Goal: Information Seeking & Learning: Learn about a topic

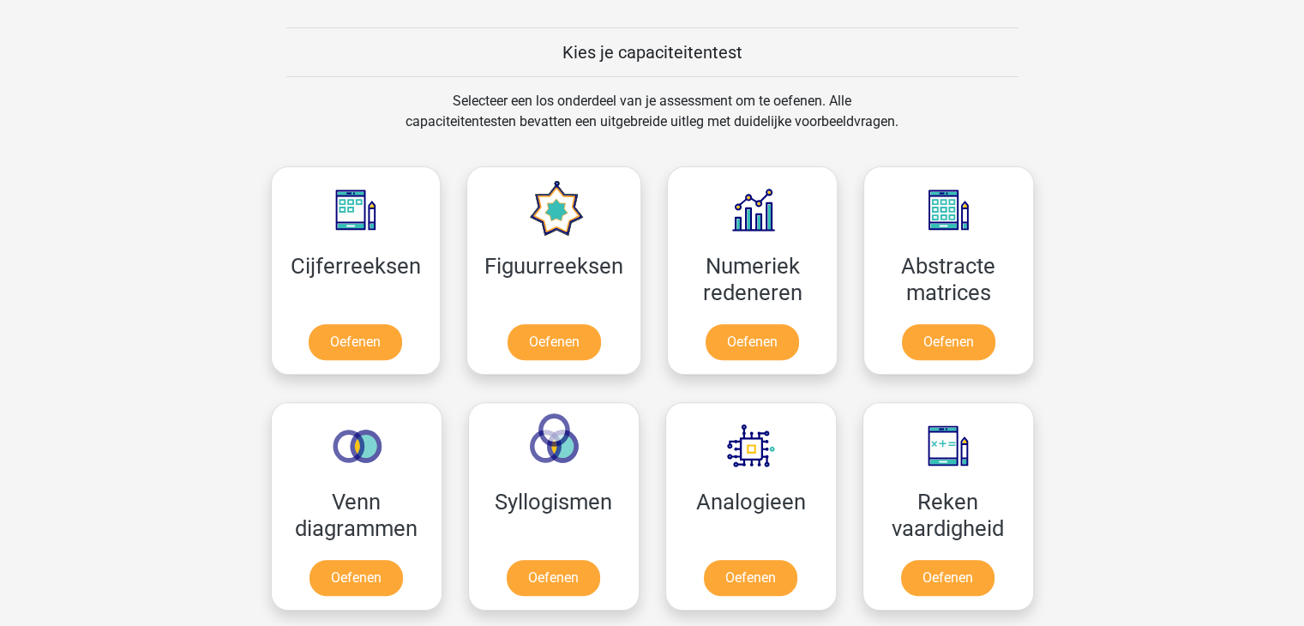
scroll to position [686, 0]
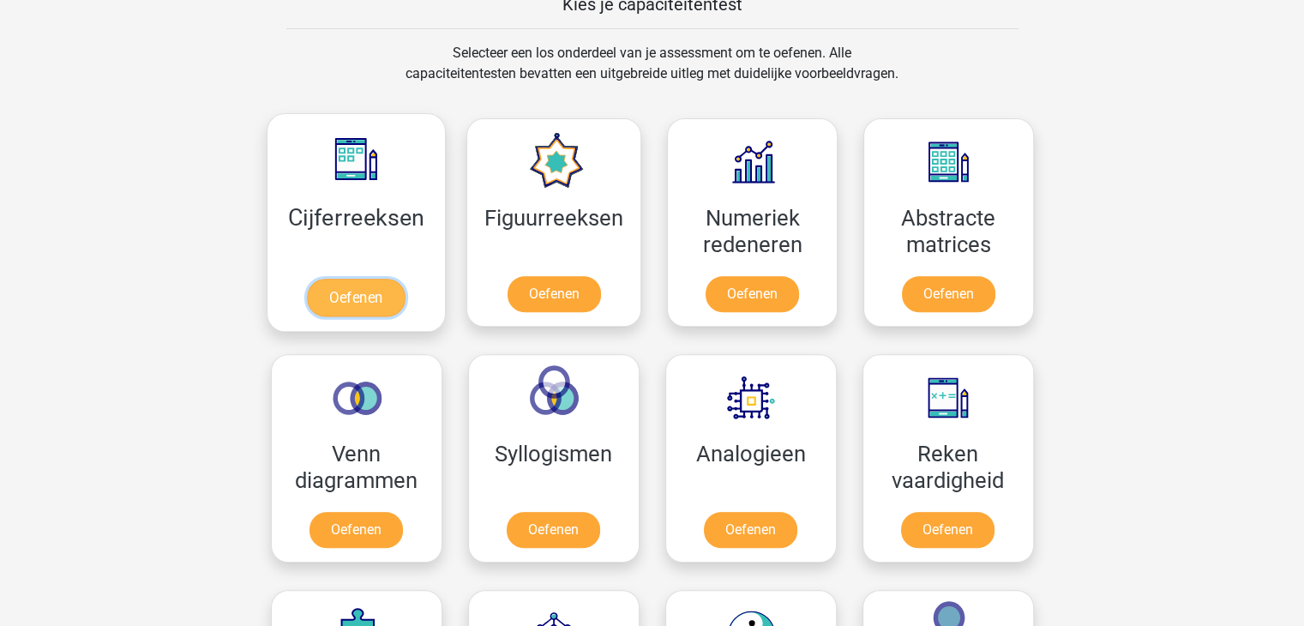
click at [347, 296] on link "Oefenen" at bounding box center [356, 298] width 98 height 38
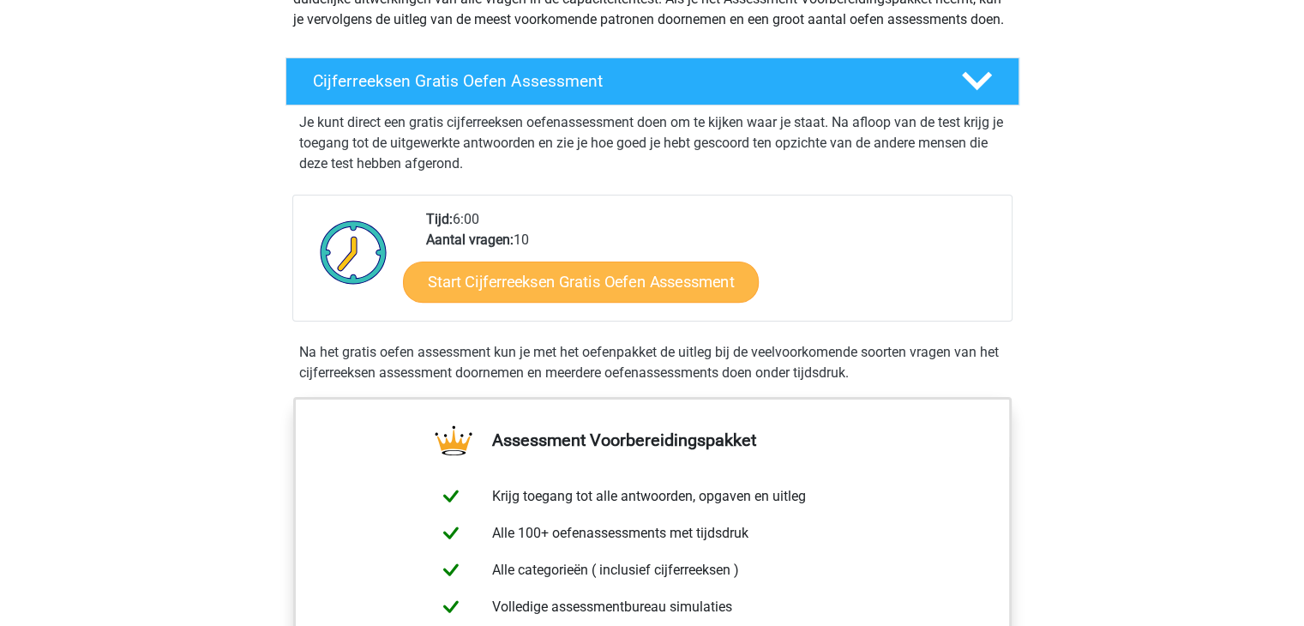
scroll to position [257, 0]
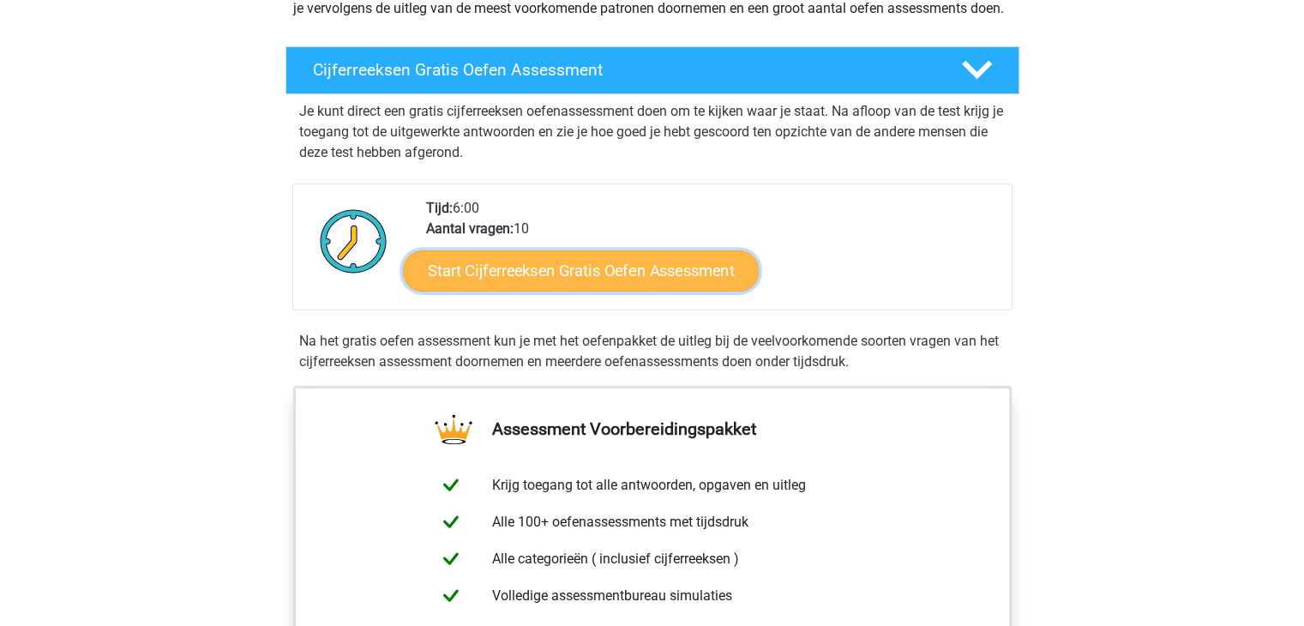
click at [529, 291] on link "Start Cijferreeksen Gratis Oefen Assessment" at bounding box center [581, 269] width 356 height 41
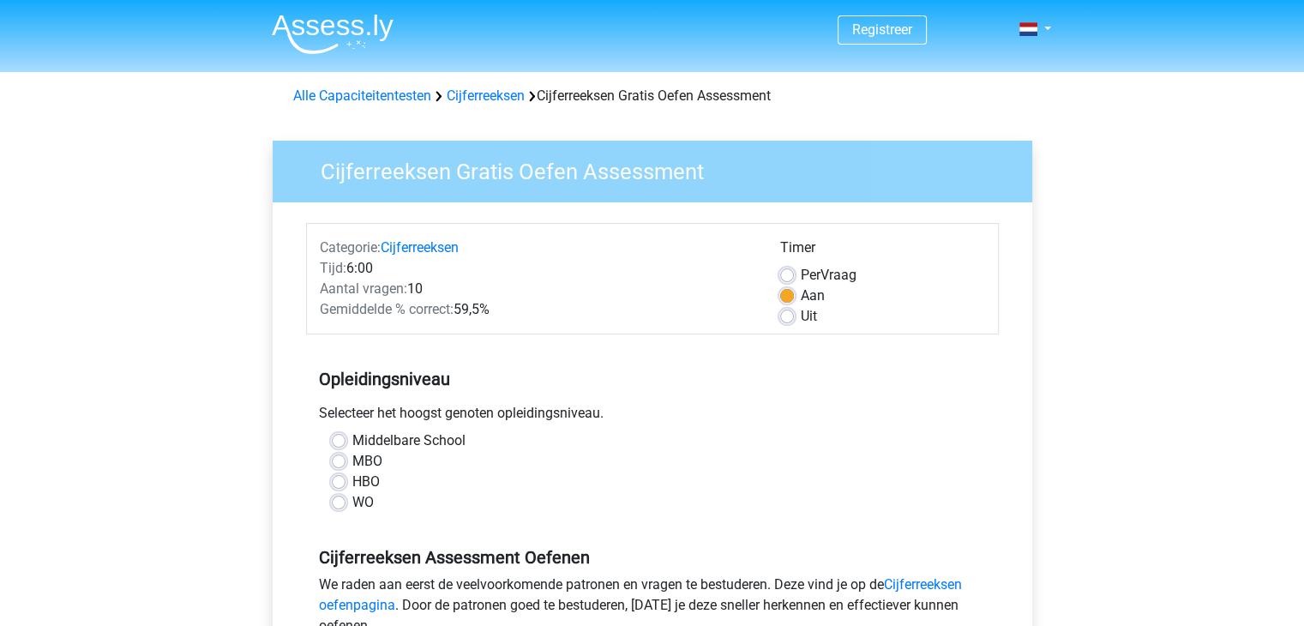
click at [367, 480] on label "HBO" at bounding box center [365, 481] width 27 height 21
click at [345, 480] on input "HBO" at bounding box center [339, 479] width 14 height 17
radio input "true"
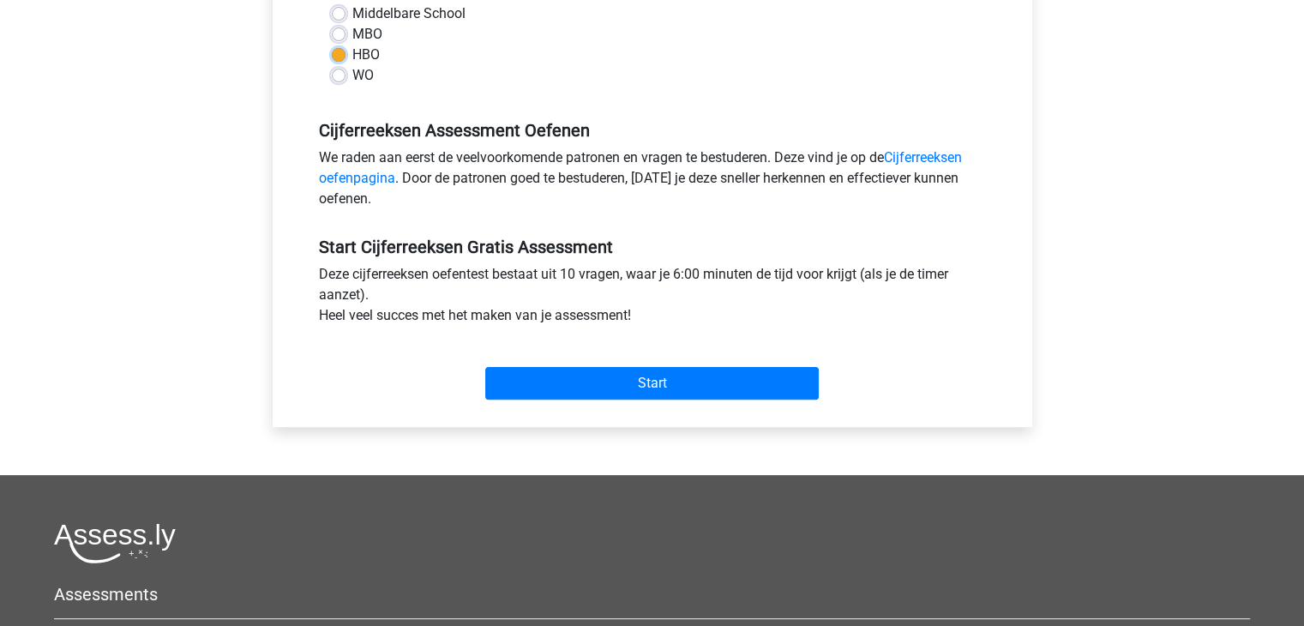
scroll to position [429, 0]
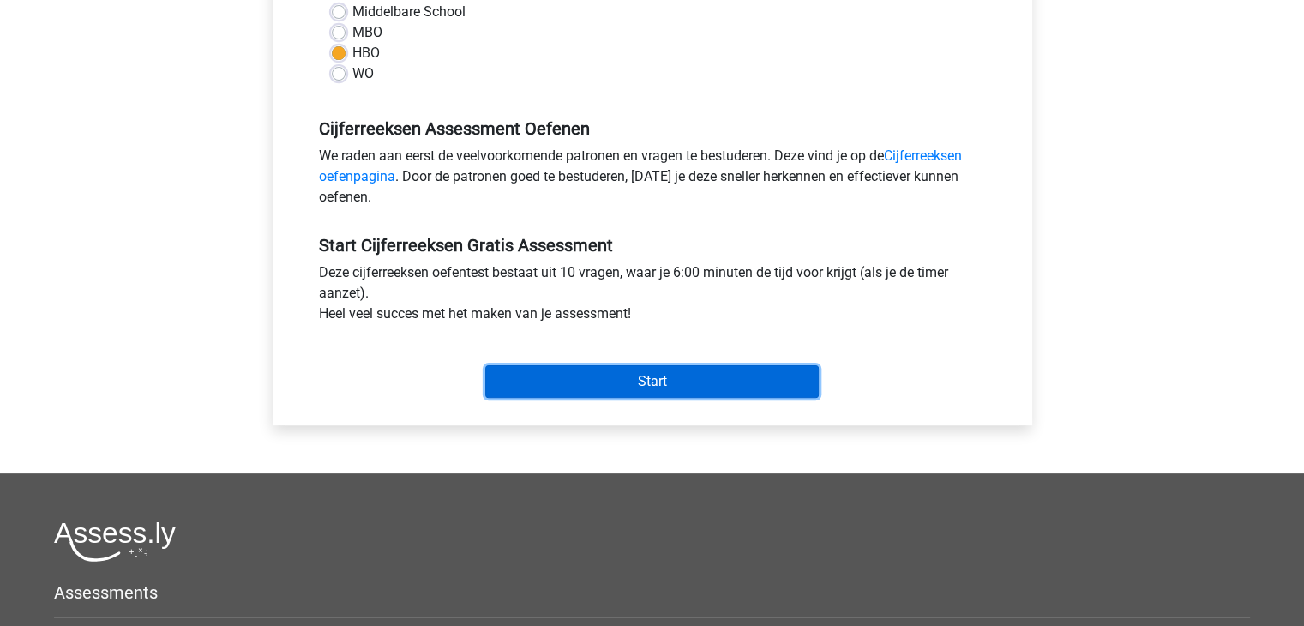
click at [620, 385] on input "Start" at bounding box center [651, 381] width 333 height 33
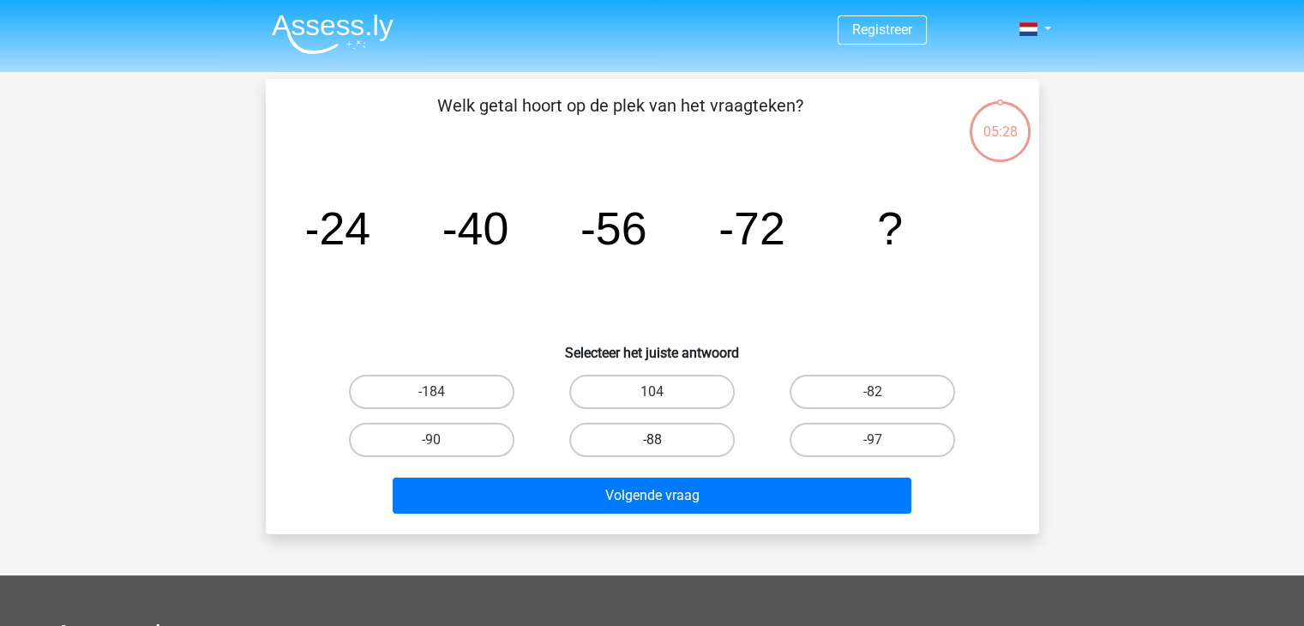
click at [621, 437] on label "-88" at bounding box center [651, 440] width 165 height 34
click at [651, 440] on input "-88" at bounding box center [656, 445] width 11 height 11
radio input "true"
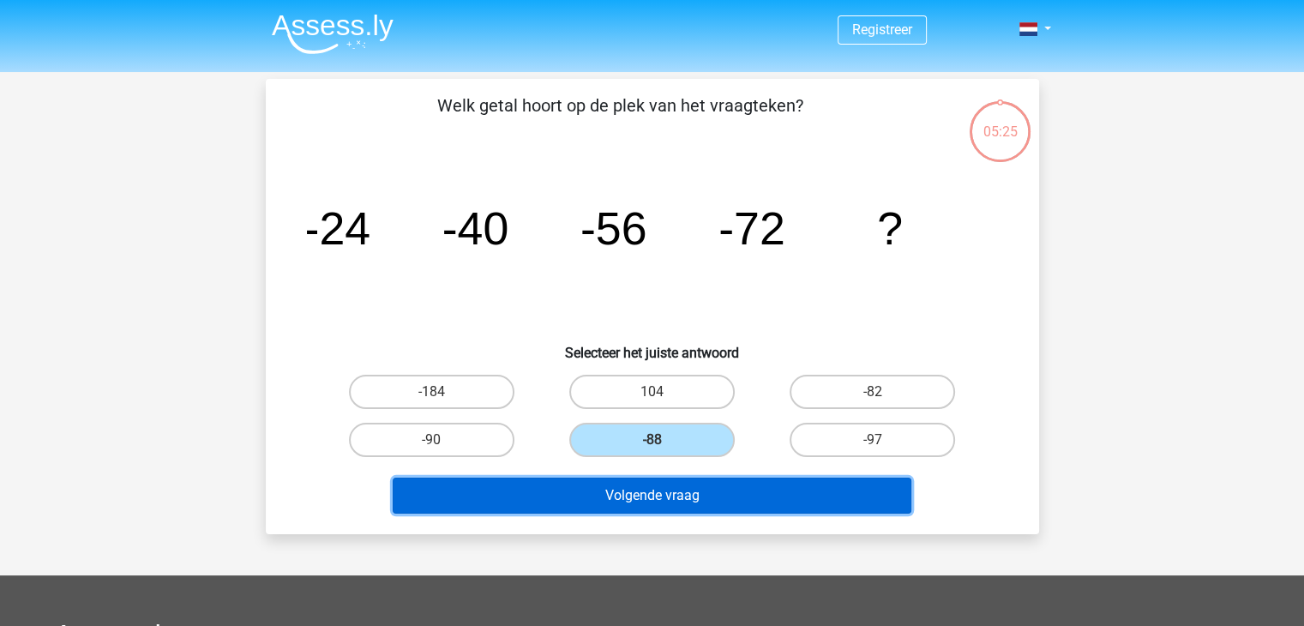
click at [681, 495] on button "Volgende vraag" at bounding box center [652, 495] width 519 height 36
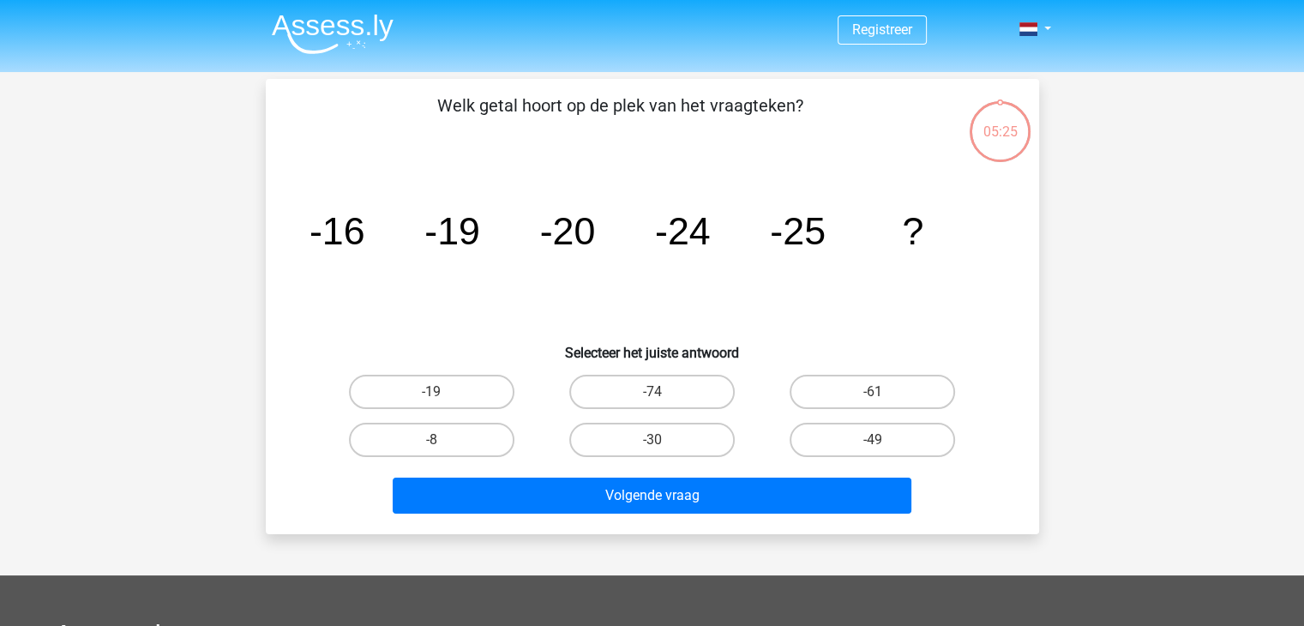
scroll to position [79, 0]
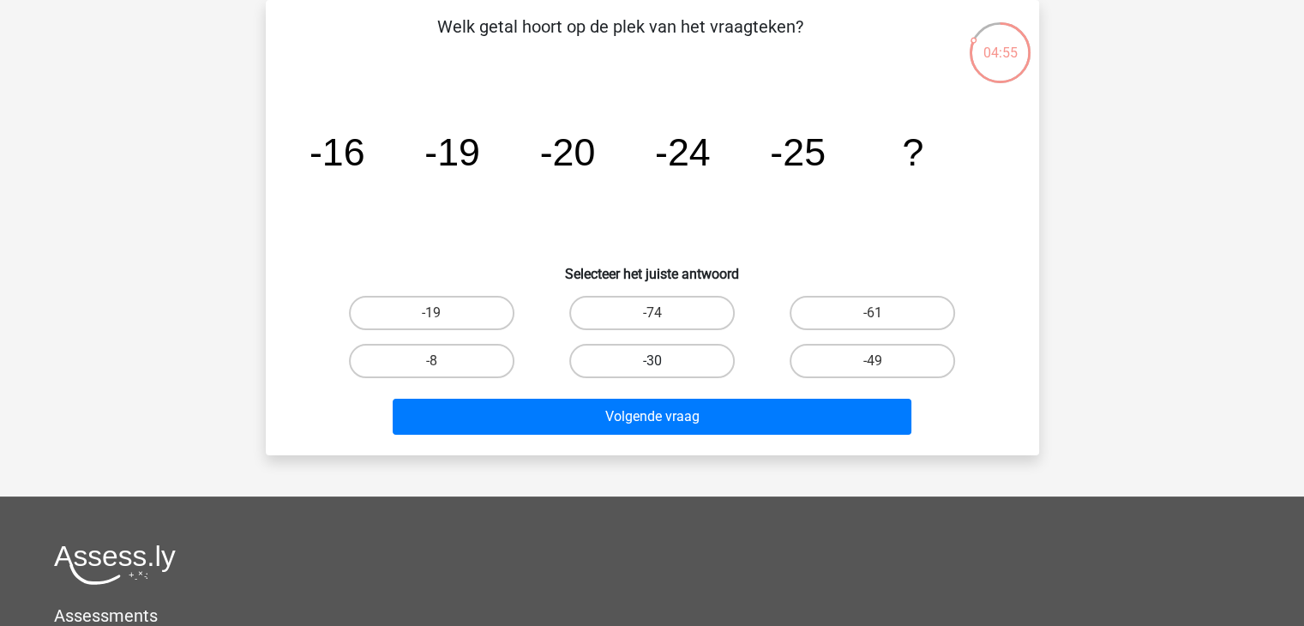
click at [647, 357] on label "-30" at bounding box center [651, 361] width 165 height 34
click at [651, 361] on input "-30" at bounding box center [656, 366] width 11 height 11
radio input "true"
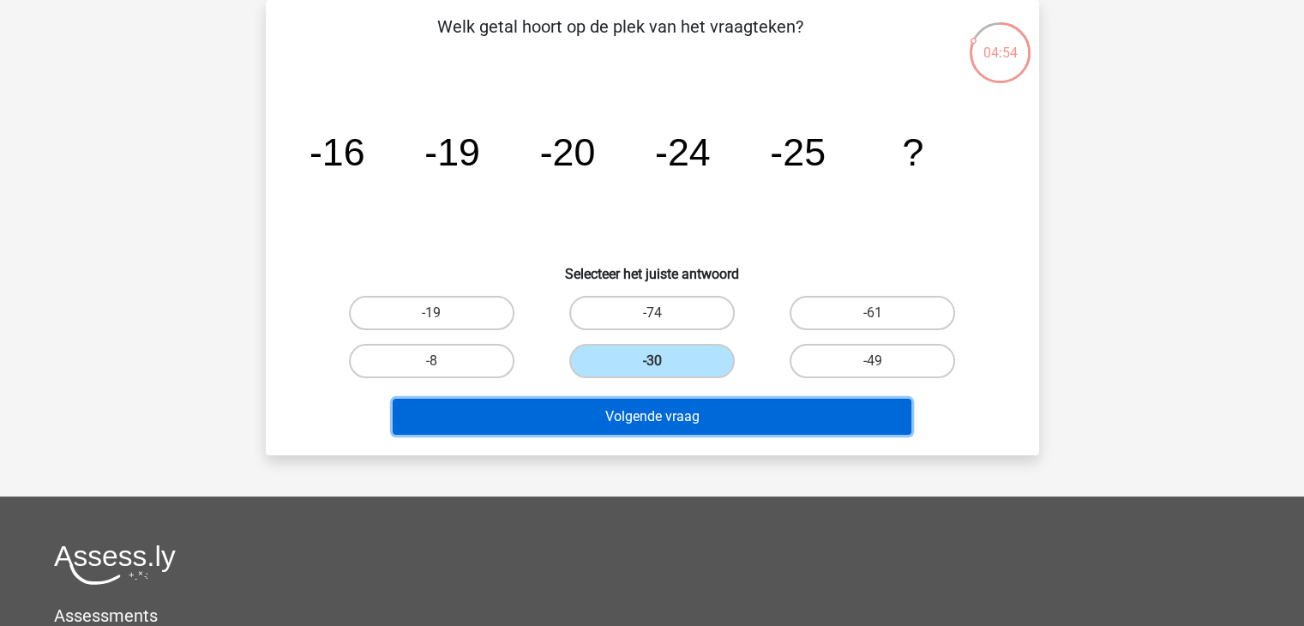
click at [645, 400] on button "Volgende vraag" at bounding box center [652, 417] width 519 height 36
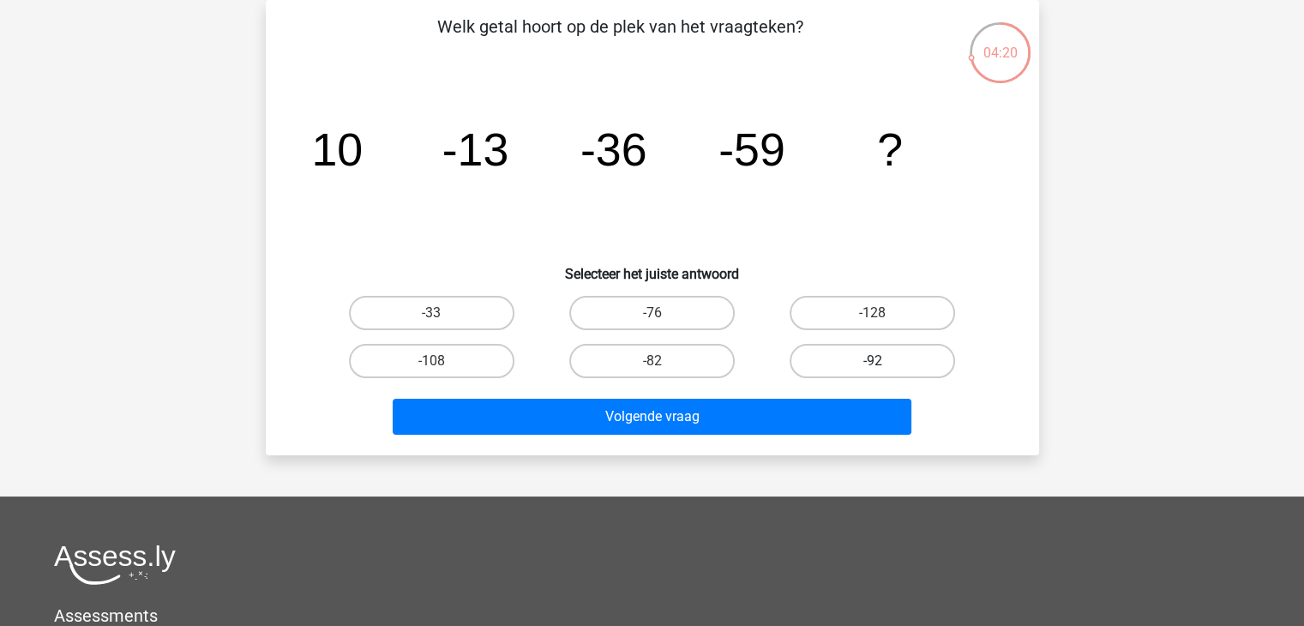
click at [849, 355] on label "-92" at bounding box center [871, 361] width 165 height 34
click at [873, 361] on input "-92" at bounding box center [878, 366] width 11 height 11
radio input "true"
click at [650, 365] on label "-82" at bounding box center [651, 361] width 165 height 34
click at [651, 365] on input "-82" at bounding box center [656, 366] width 11 height 11
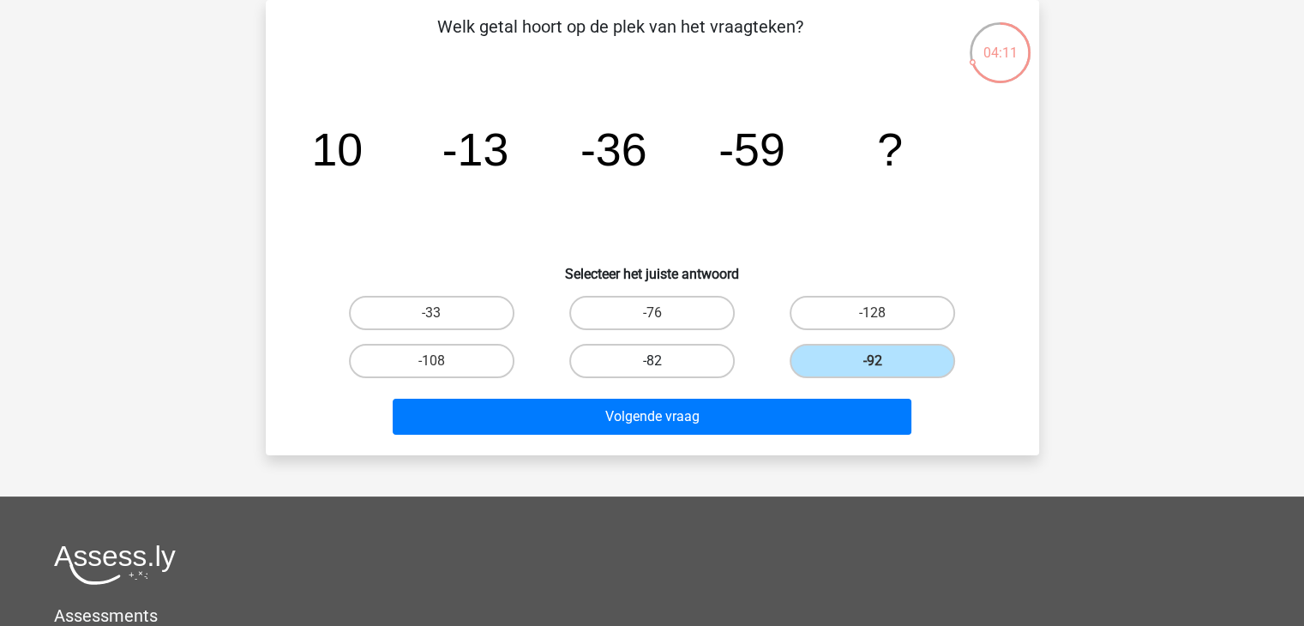
radio input "true"
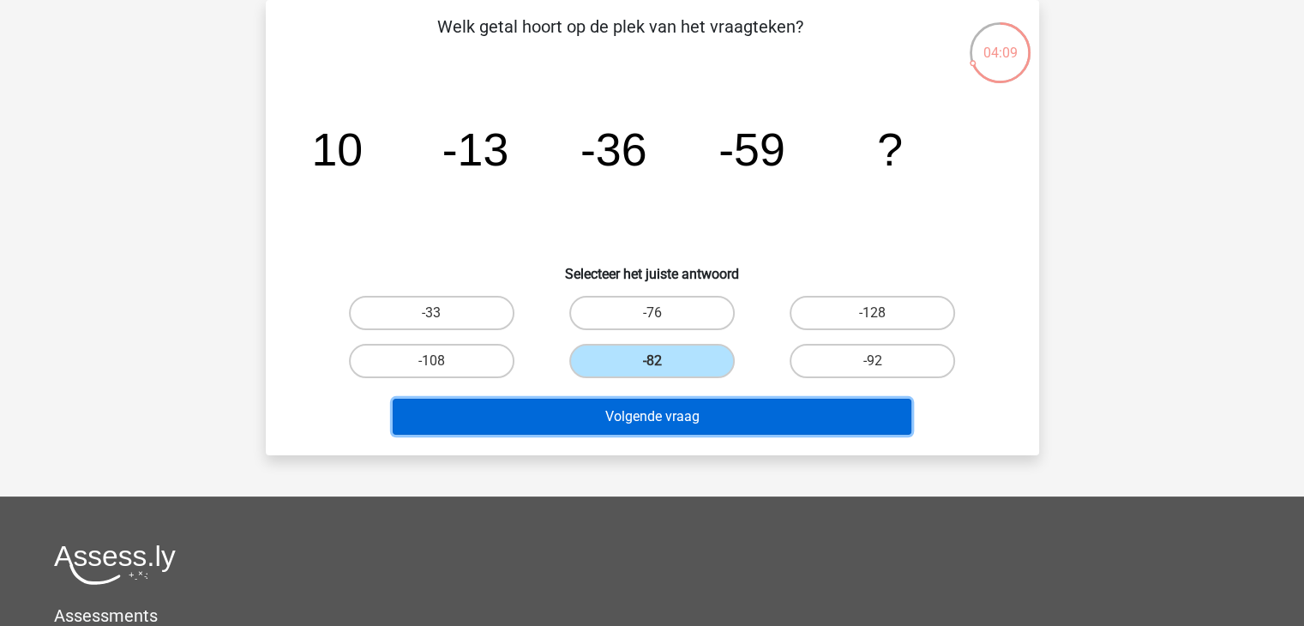
click at [647, 417] on button "Volgende vraag" at bounding box center [652, 417] width 519 height 36
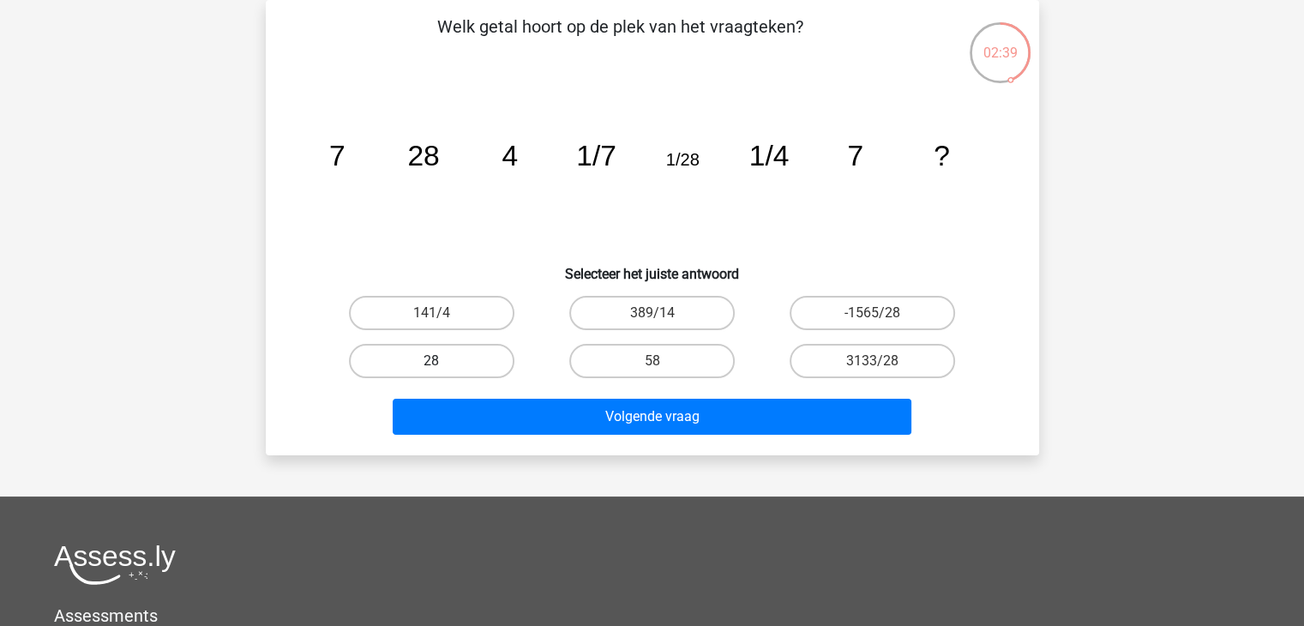
click at [447, 368] on label "28" at bounding box center [431, 361] width 165 height 34
click at [442, 368] on input "28" at bounding box center [436, 366] width 11 height 11
radio input "true"
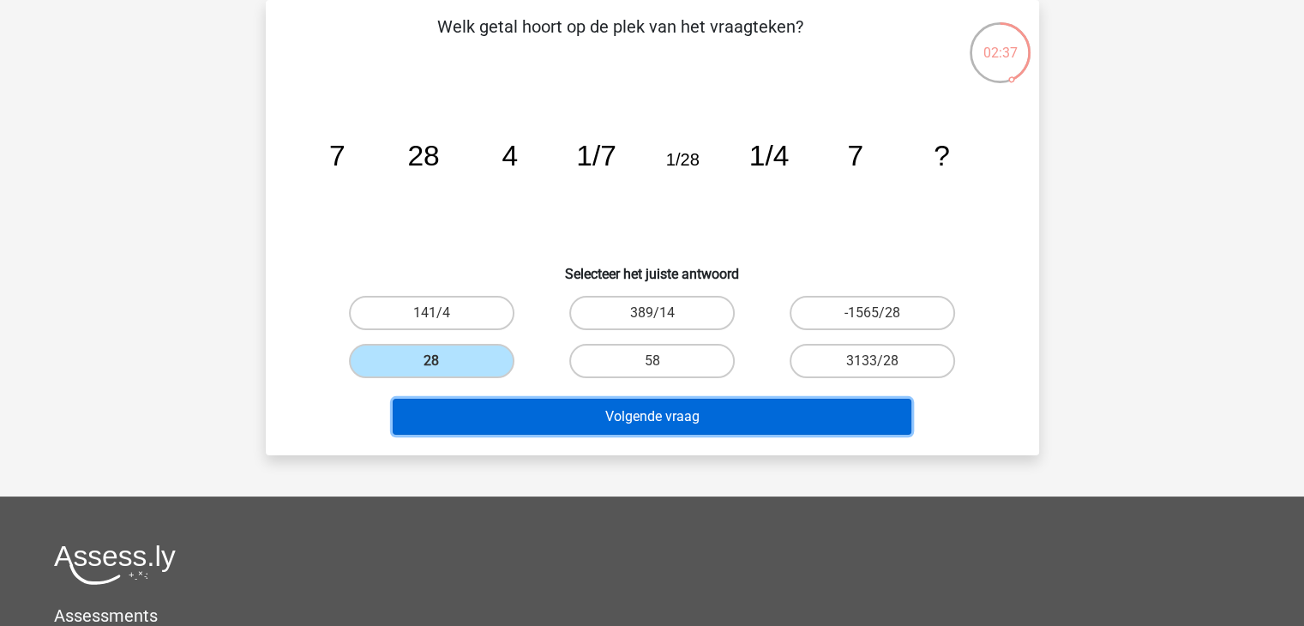
click at [619, 421] on button "Volgende vraag" at bounding box center [652, 417] width 519 height 36
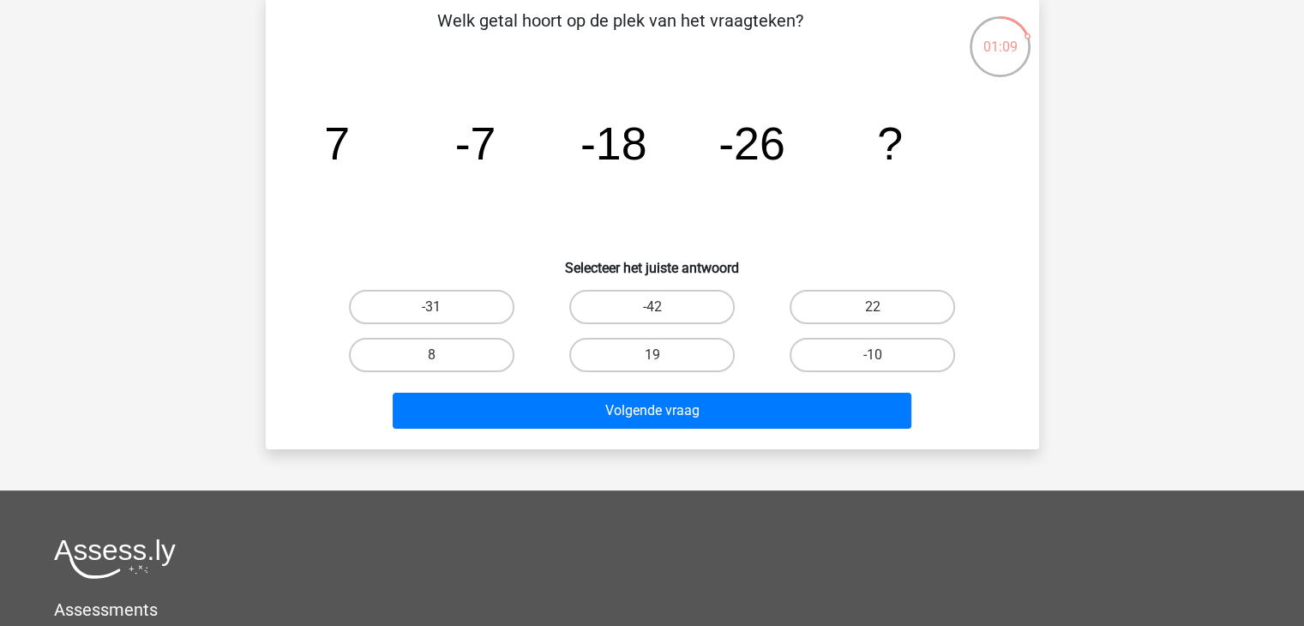
scroll to position [86, 0]
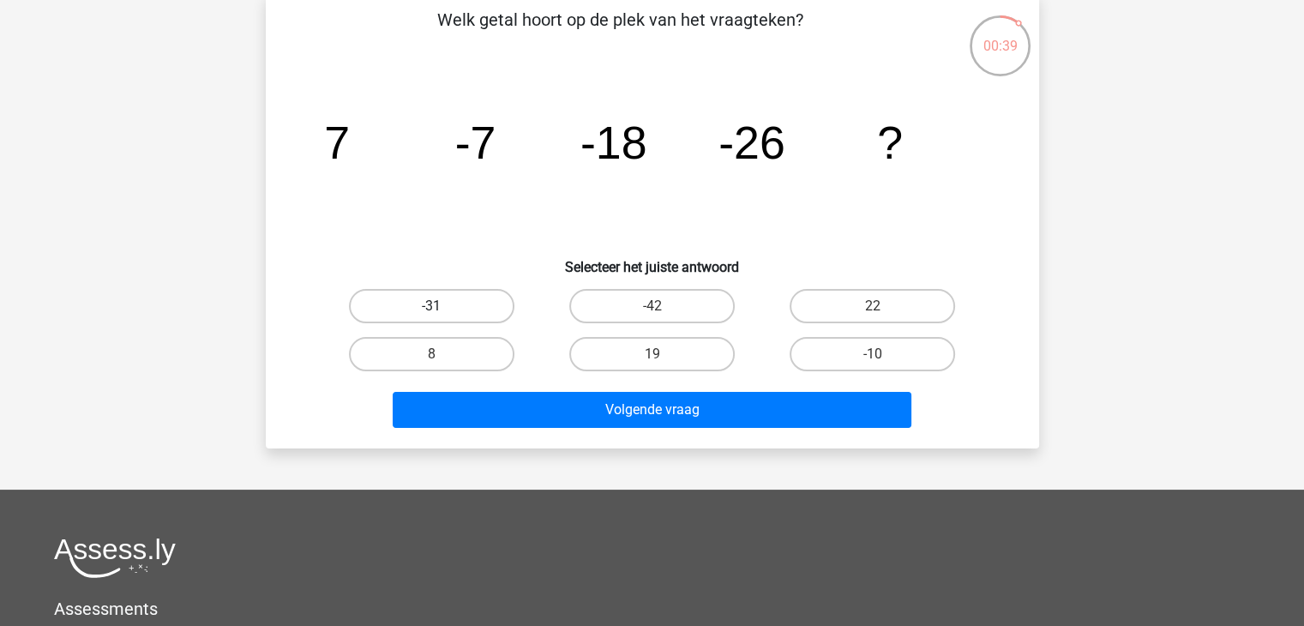
click at [445, 303] on label "-31" at bounding box center [431, 306] width 165 height 34
click at [442, 306] on input "-31" at bounding box center [436, 311] width 11 height 11
radio input "true"
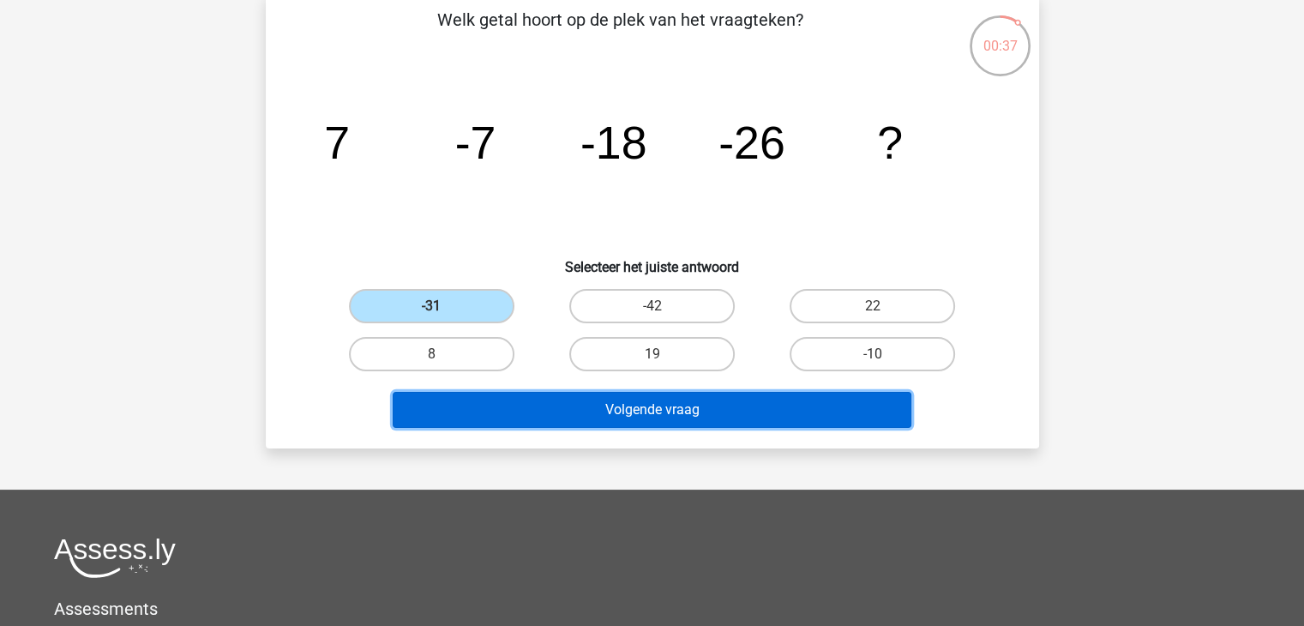
click at [614, 415] on button "Volgende vraag" at bounding box center [652, 410] width 519 height 36
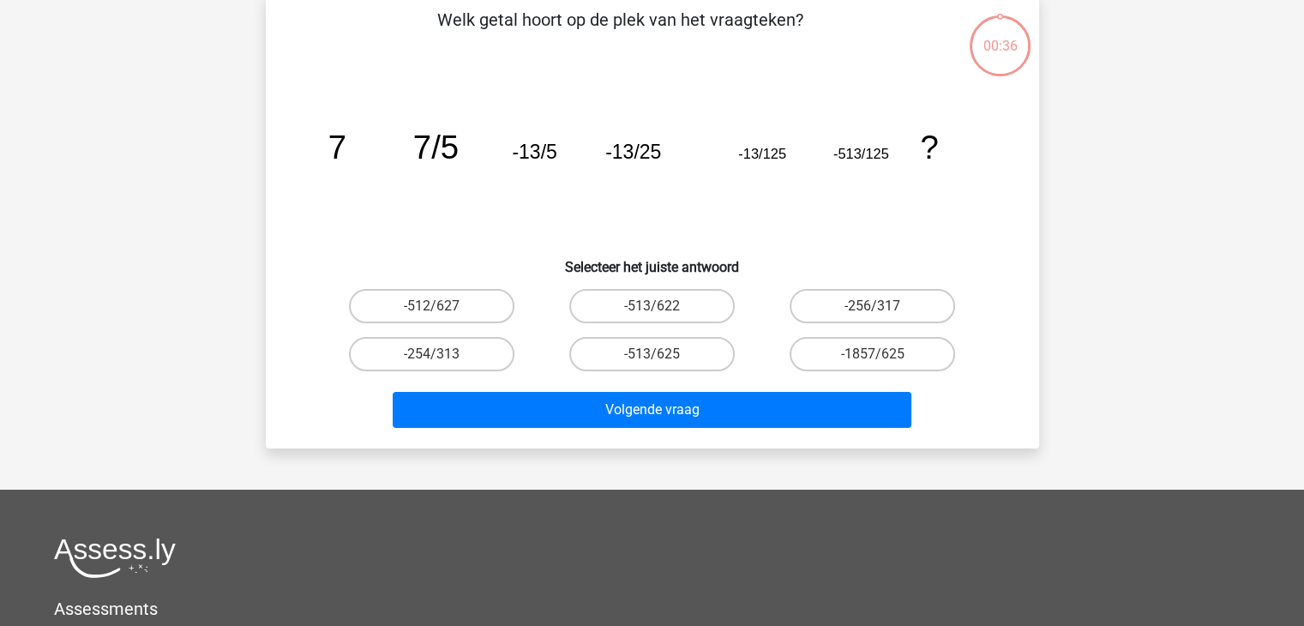
scroll to position [79, 0]
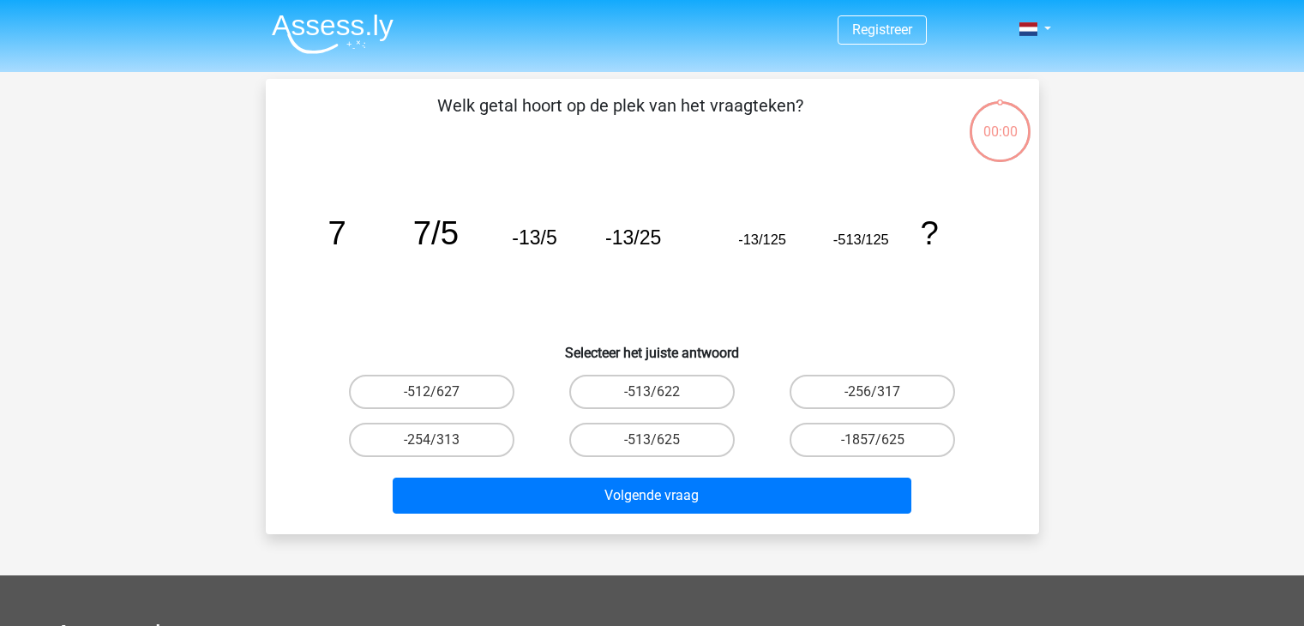
scroll to position [79, 0]
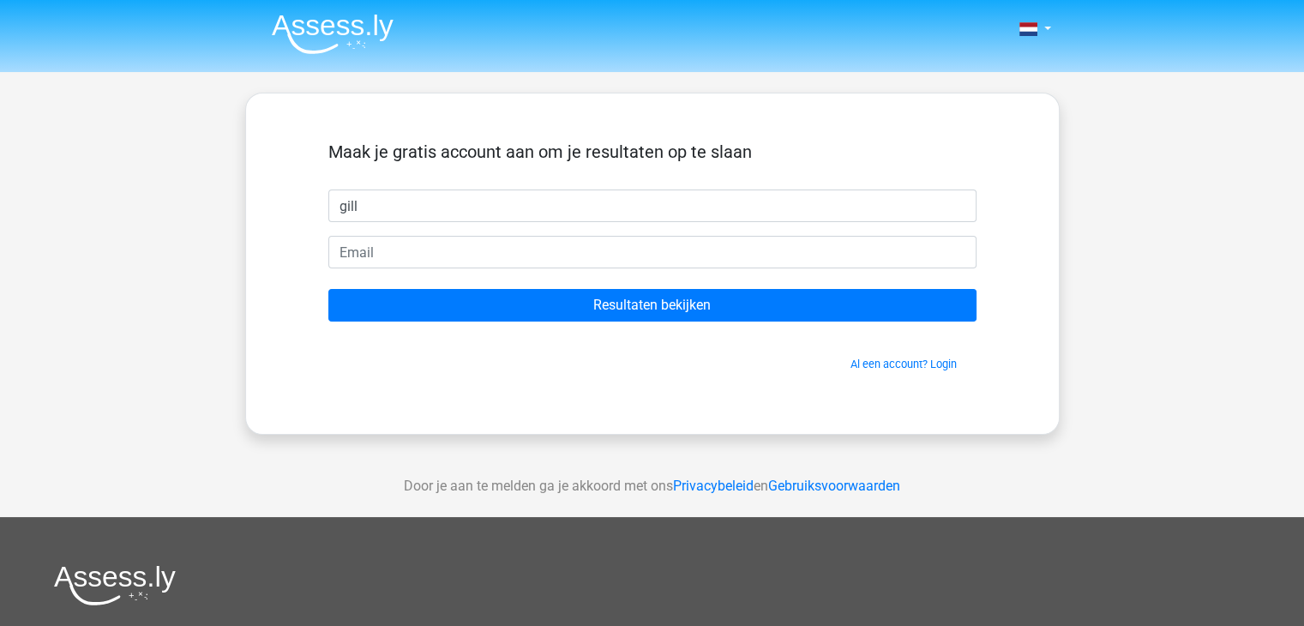
type input "[PERSON_NAME]"
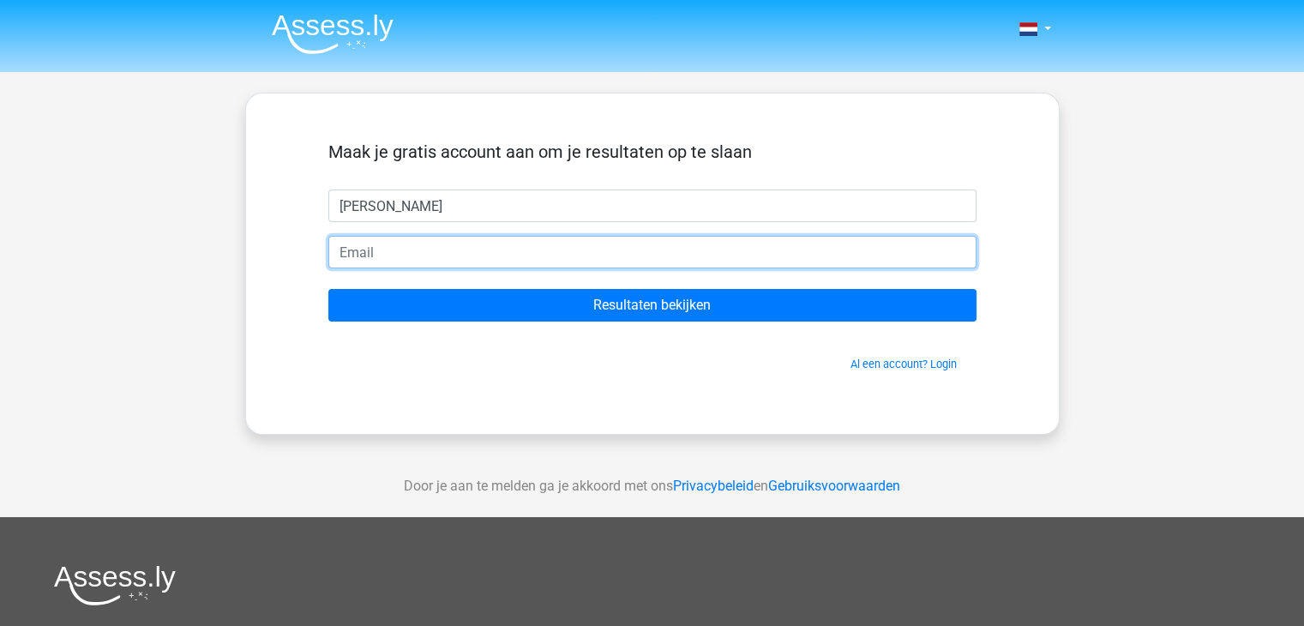
click at [424, 259] on input "email" at bounding box center [652, 252] width 648 height 33
type input "[EMAIL_ADDRESS][DOMAIN_NAME]"
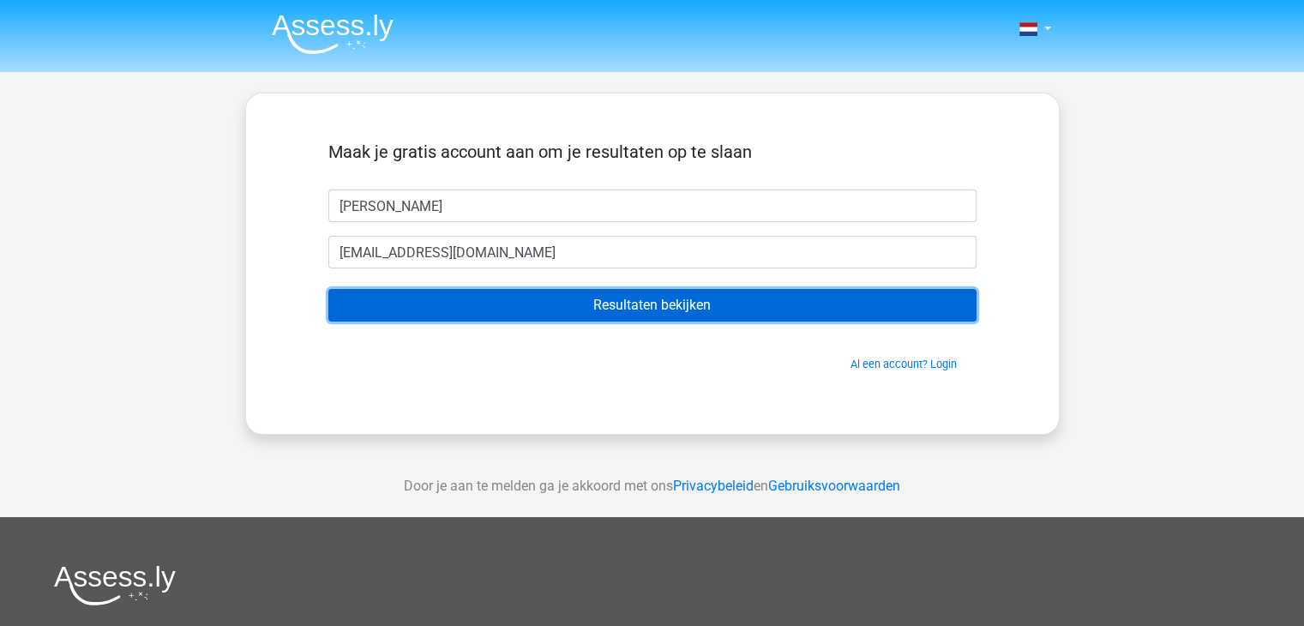
click at [552, 309] on input "Resultaten bekijken" at bounding box center [652, 305] width 648 height 33
click at [686, 305] on input "Resultaten bekijken" at bounding box center [652, 305] width 648 height 33
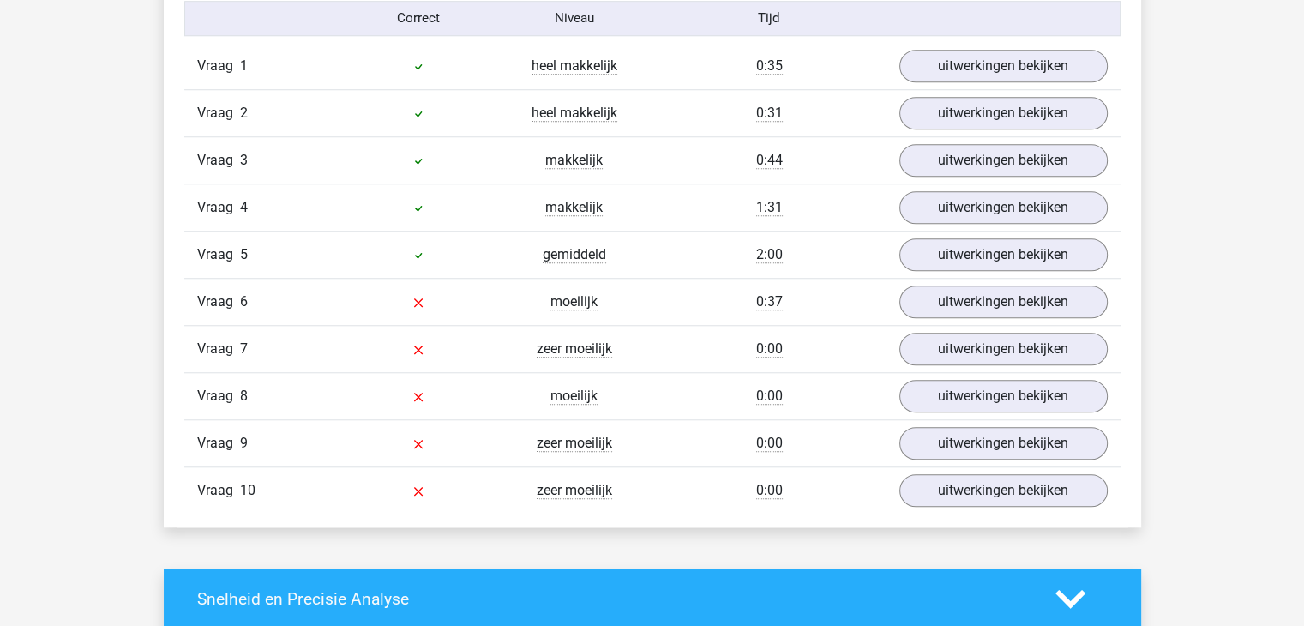
scroll to position [1457, 0]
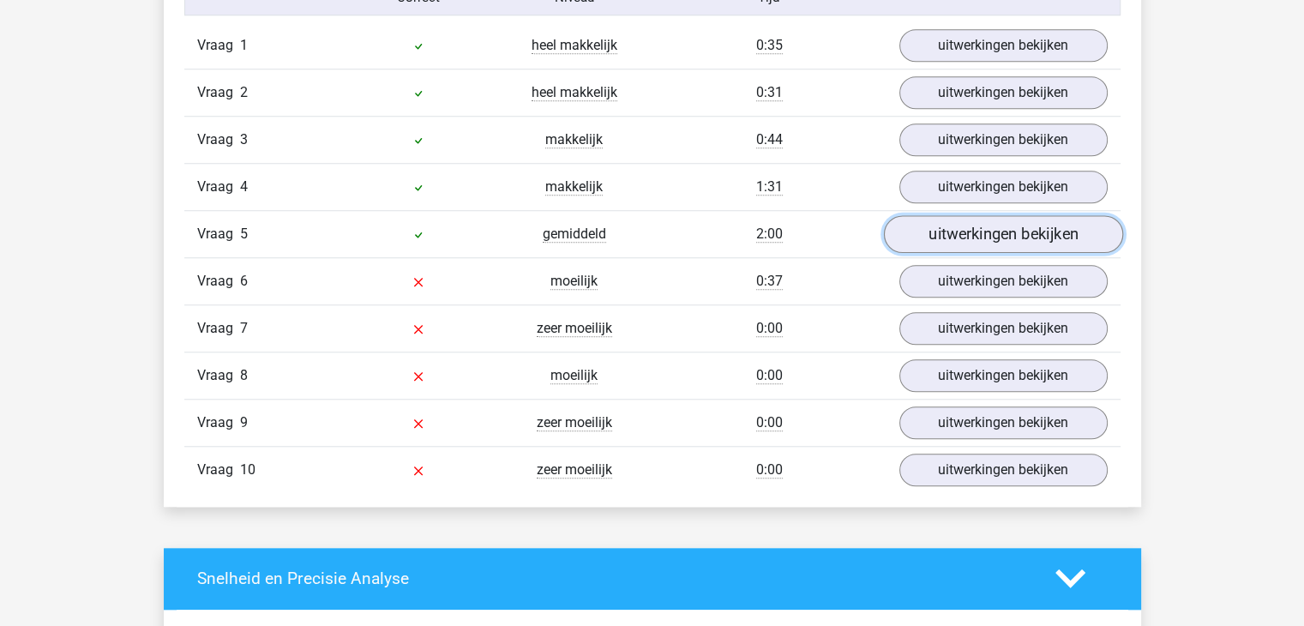
click at [942, 241] on link "uitwerkingen bekijken" at bounding box center [1002, 234] width 239 height 38
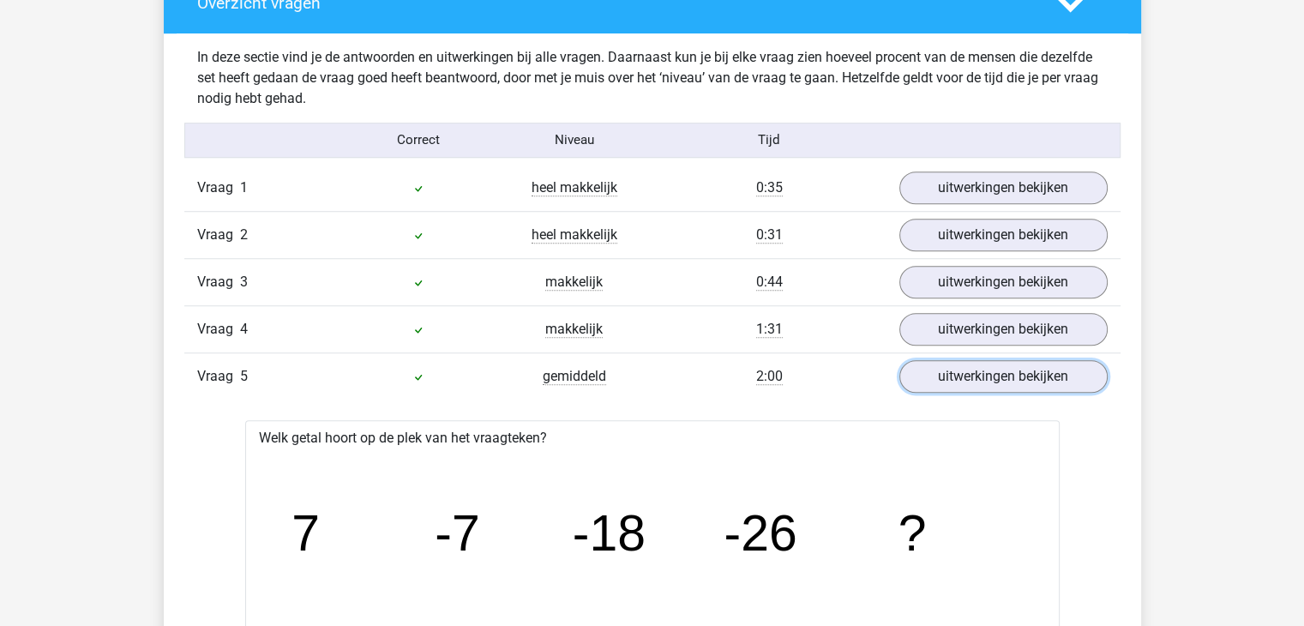
scroll to position [1286, 0]
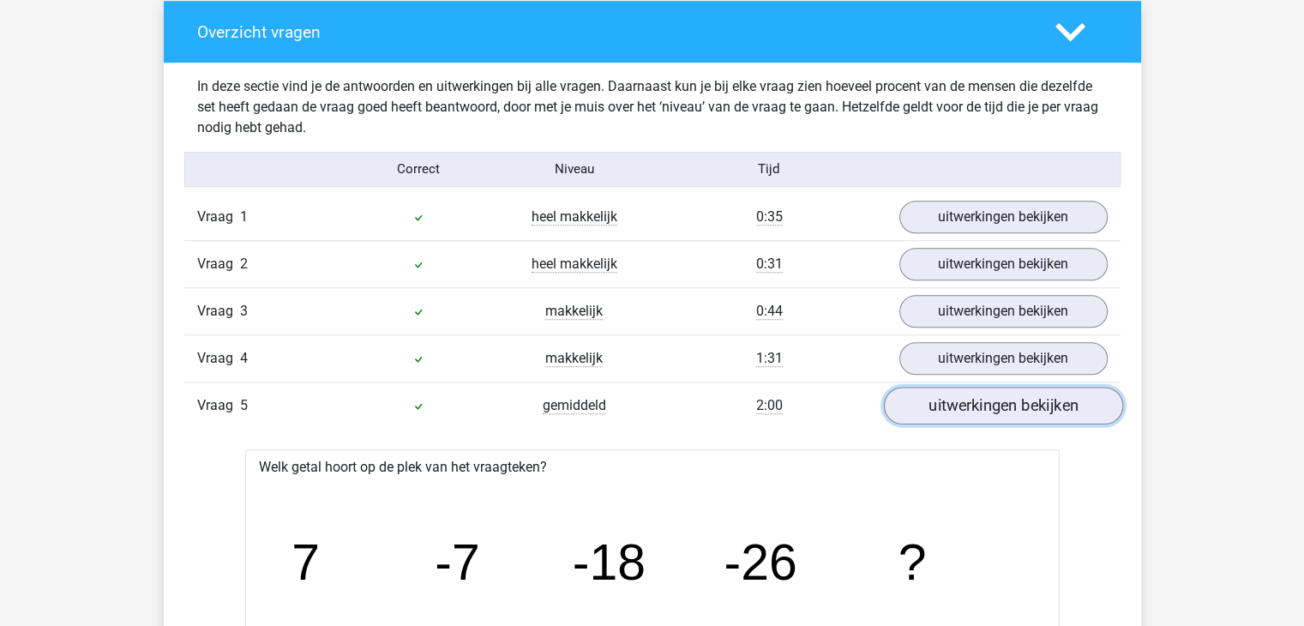
click at [929, 405] on link "uitwerkingen bekijken" at bounding box center [1002, 406] width 239 height 38
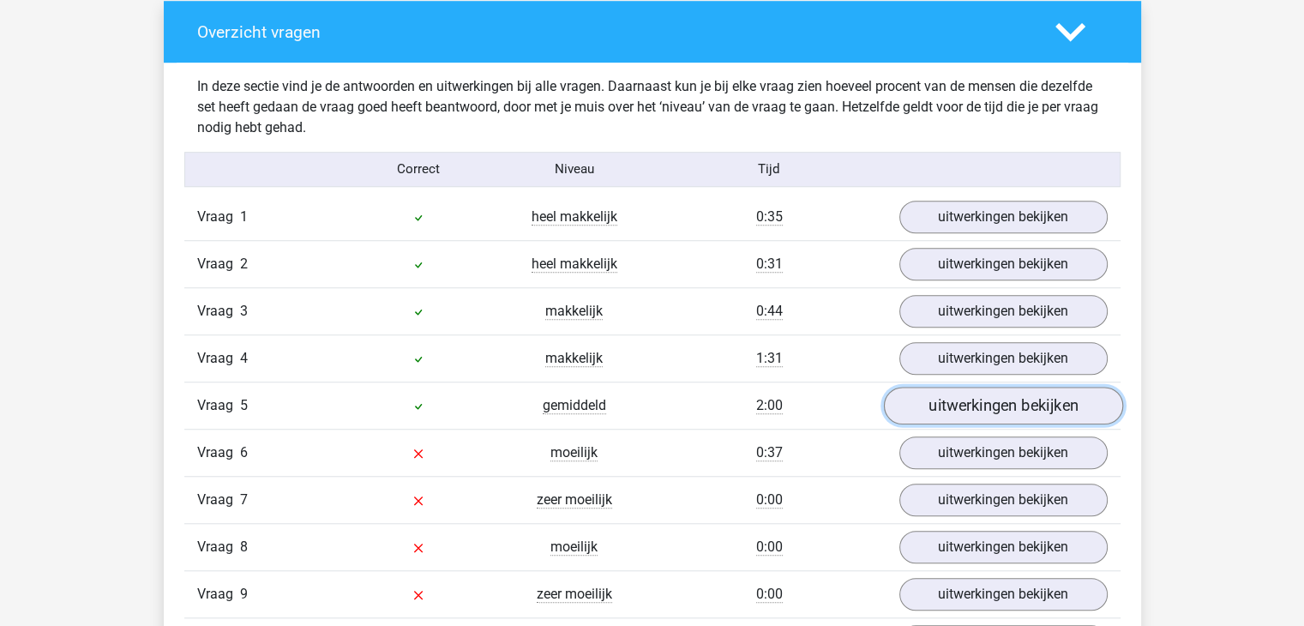
click at [929, 405] on link "uitwerkingen bekijken" at bounding box center [1002, 406] width 239 height 38
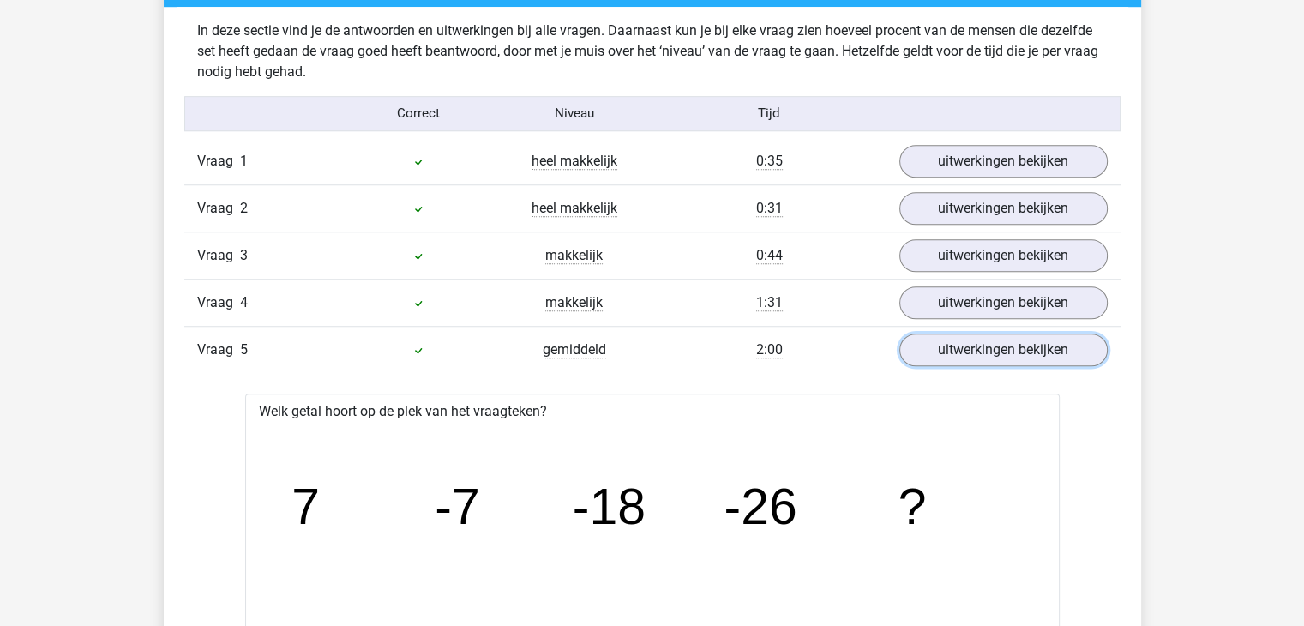
scroll to position [1372, 0]
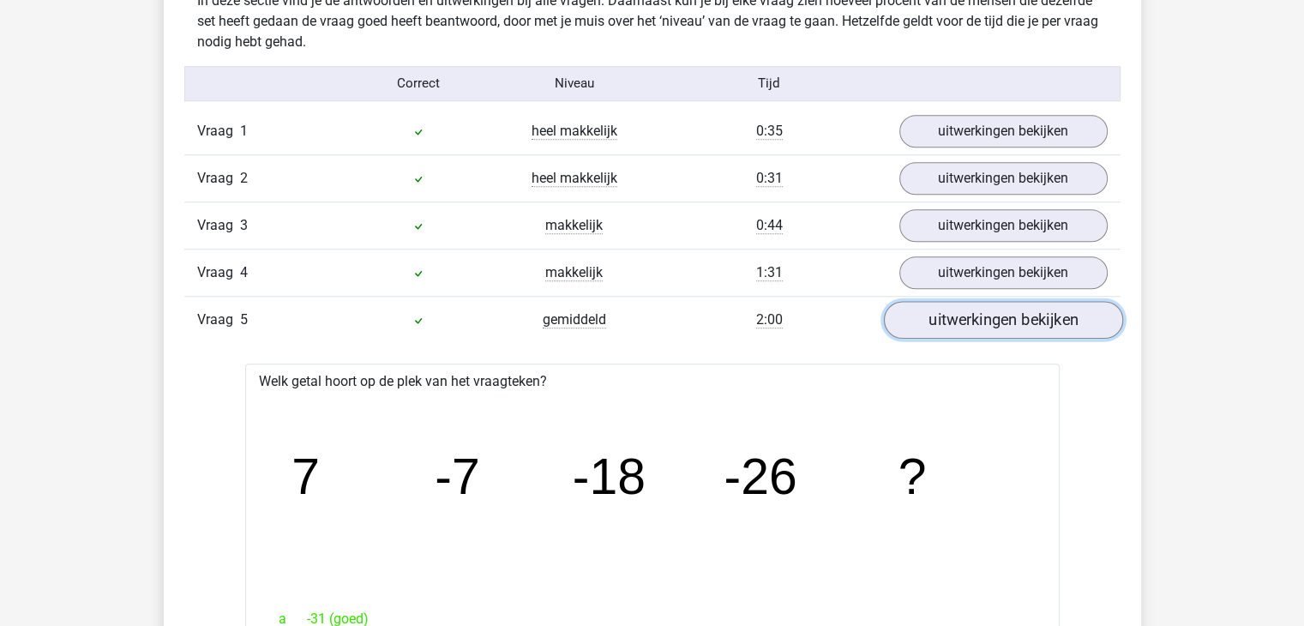
click at [942, 325] on link "uitwerkingen bekijken" at bounding box center [1002, 320] width 239 height 38
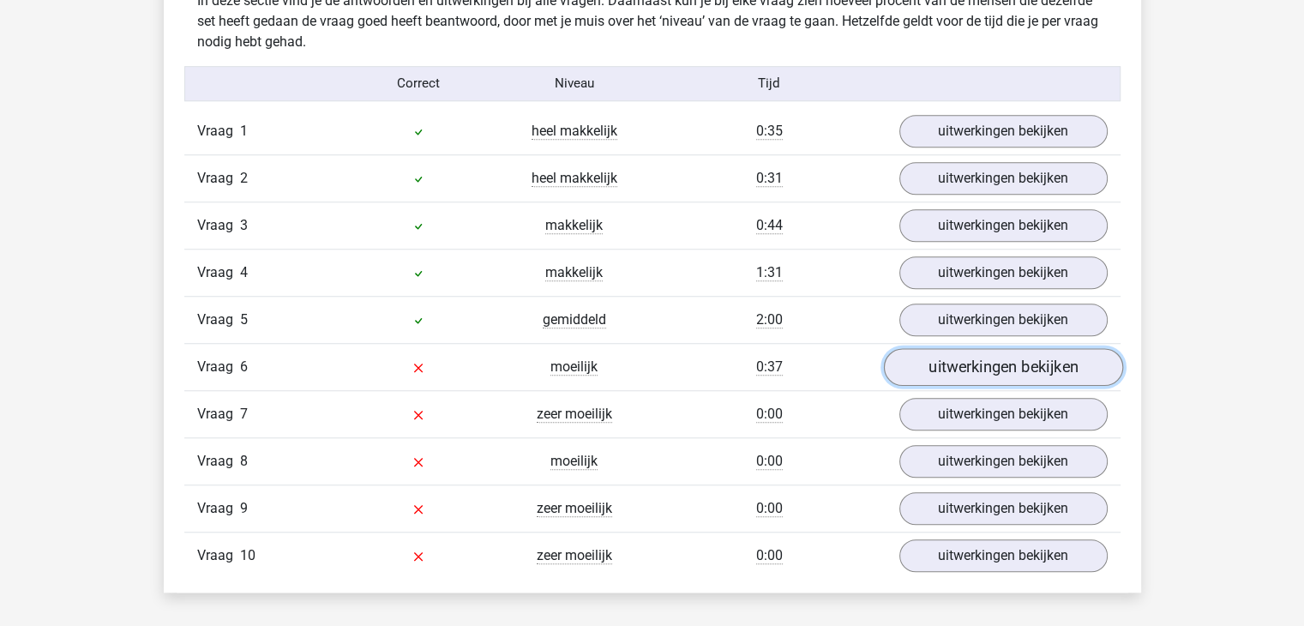
click at [943, 363] on link "uitwerkingen bekijken" at bounding box center [1002, 367] width 239 height 38
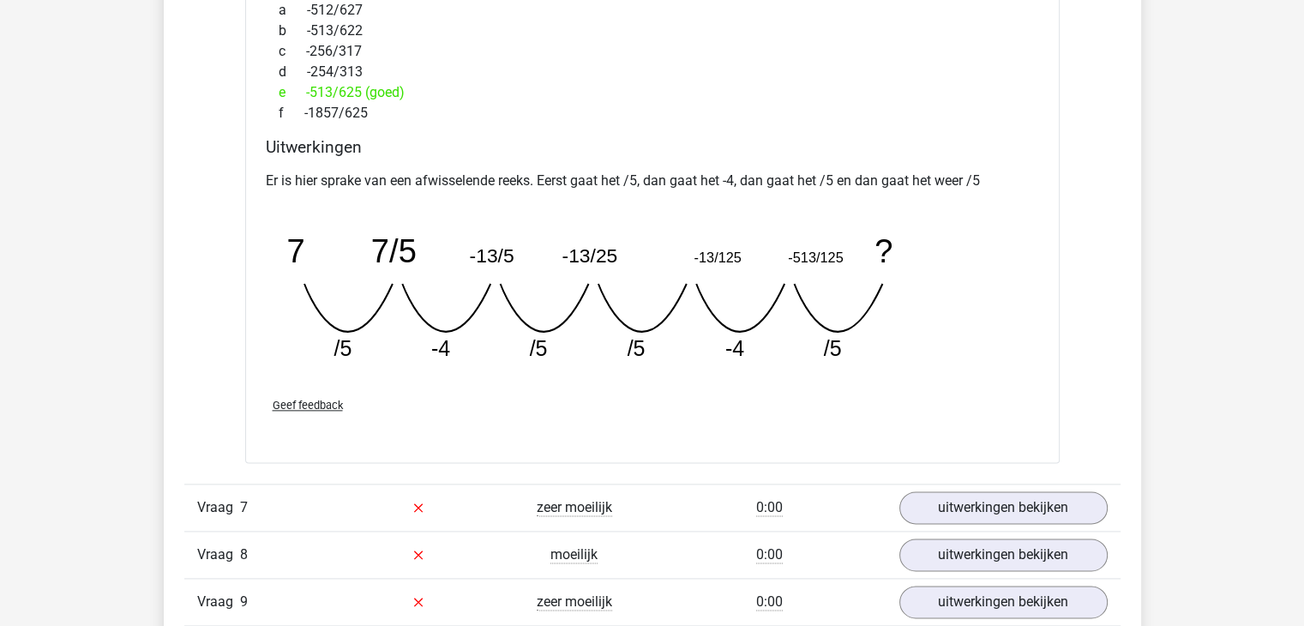
scroll to position [2057, 0]
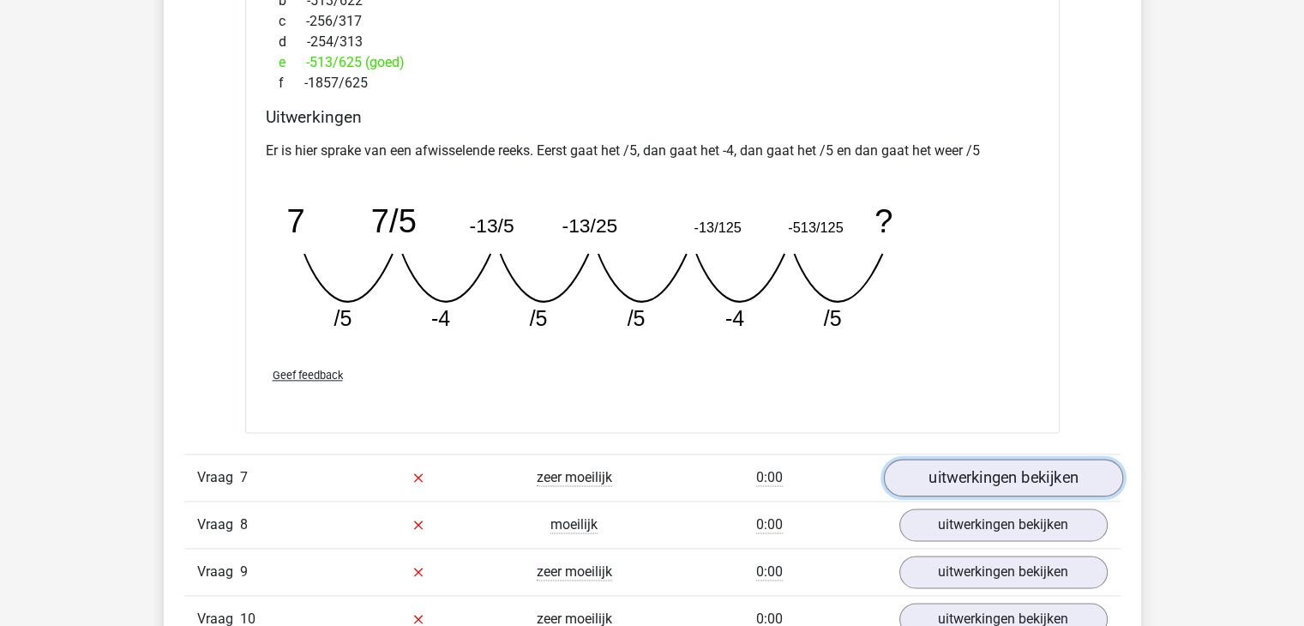
click at [986, 465] on link "uitwerkingen bekijken" at bounding box center [1002, 478] width 239 height 38
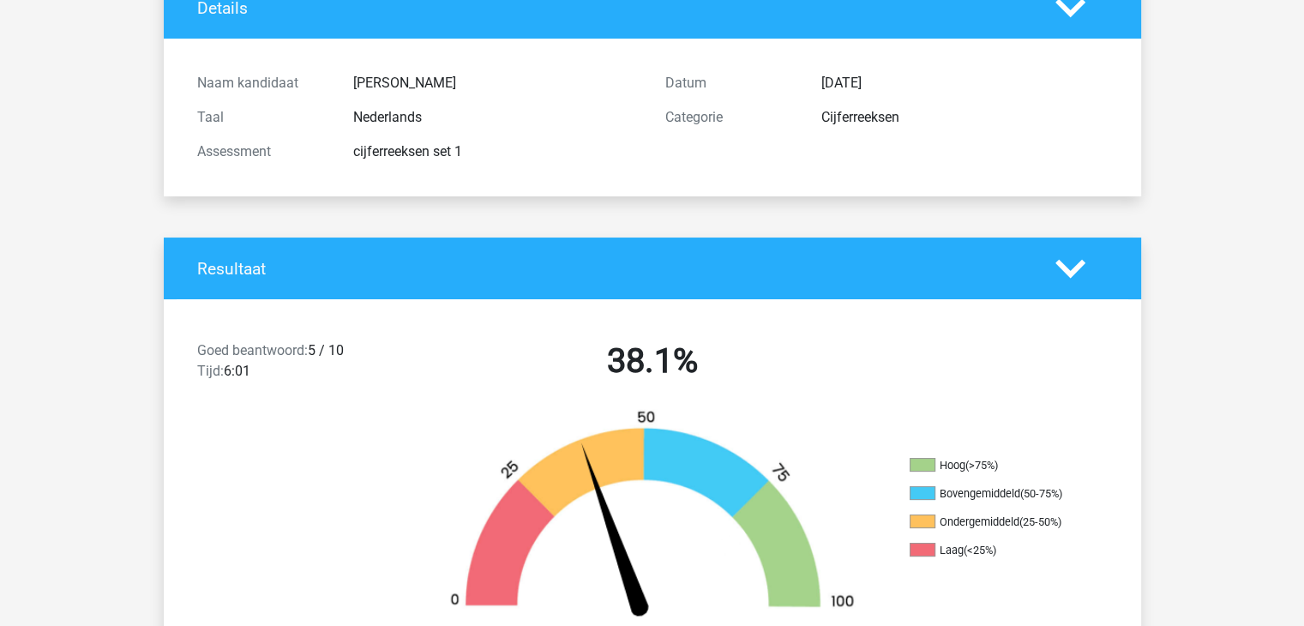
scroll to position [0, 0]
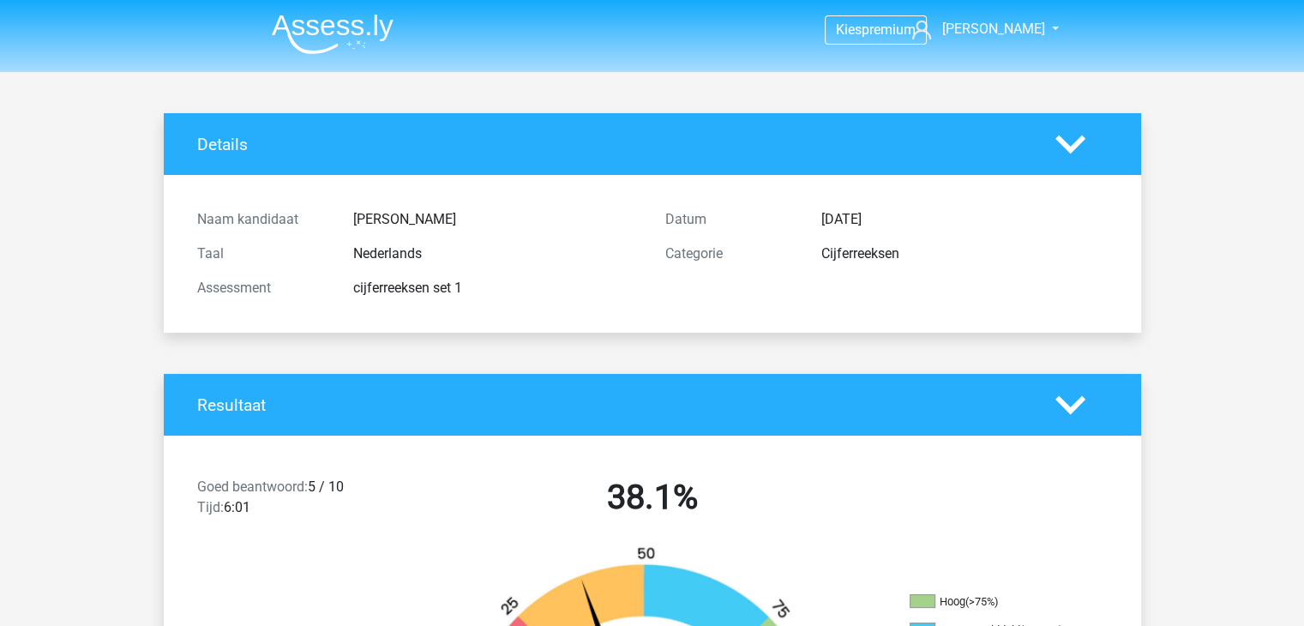
drag, startPoint x: 0, startPoint y: 0, endPoint x: 354, endPoint y: 26, distance: 355.0
click at [354, 26] on img at bounding box center [333, 34] width 122 height 40
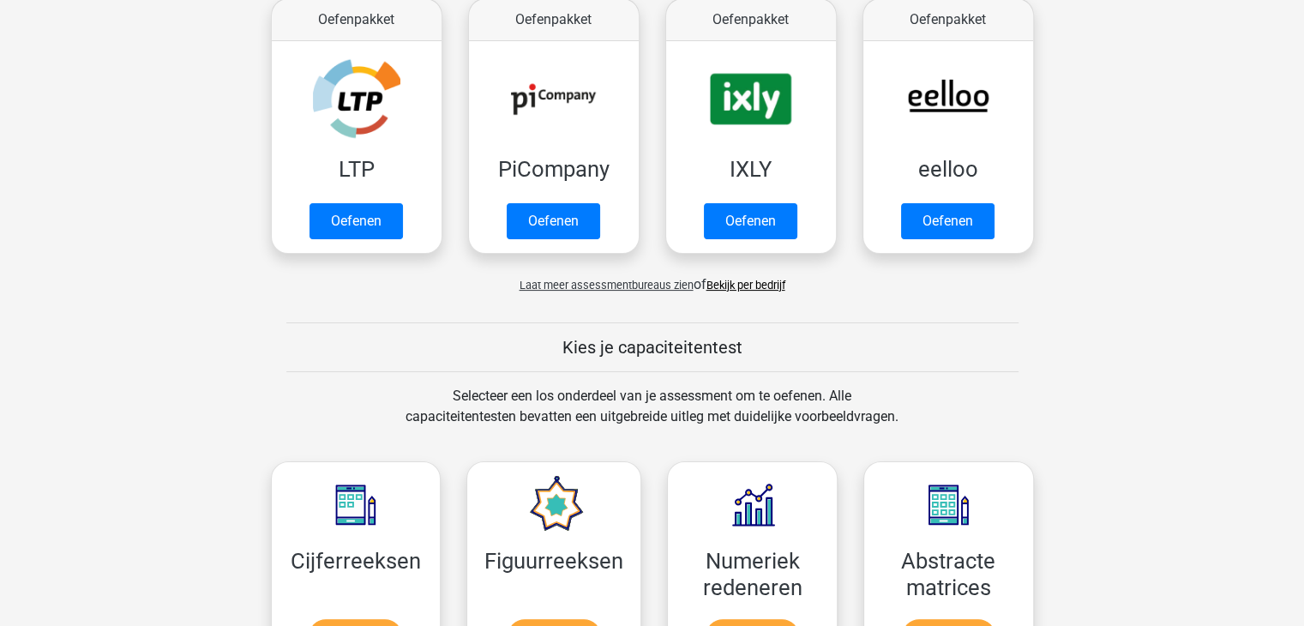
scroll to position [514, 0]
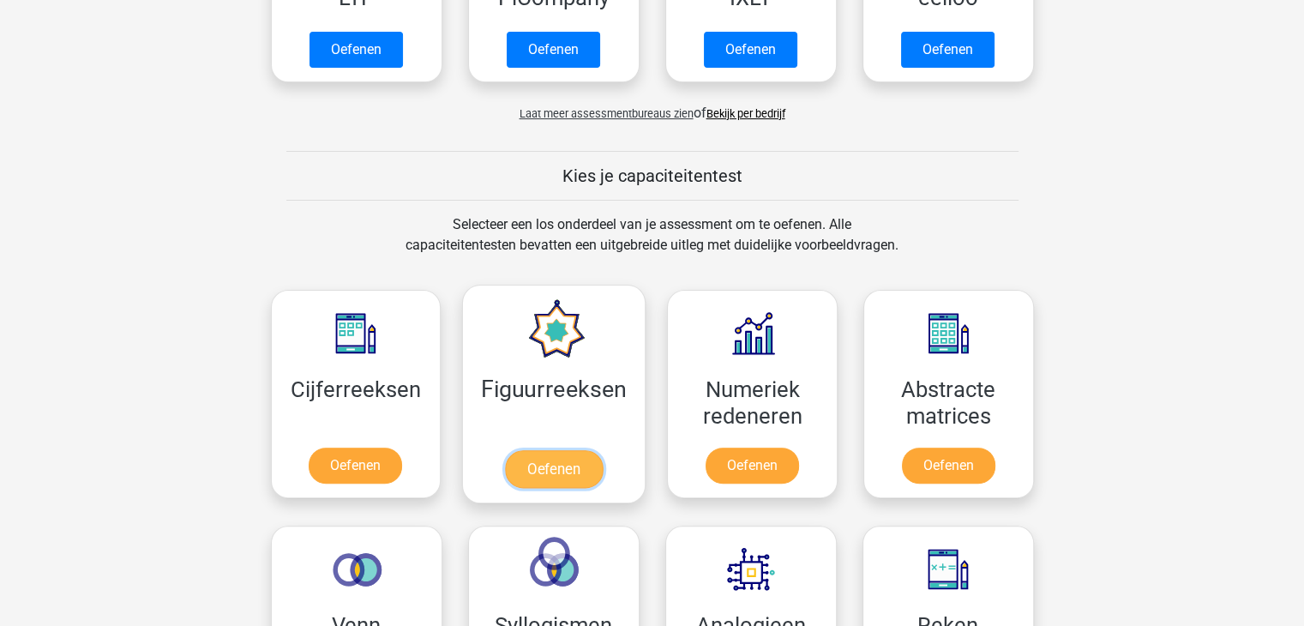
click at [562, 470] on link "Oefenen" at bounding box center [554, 469] width 98 height 38
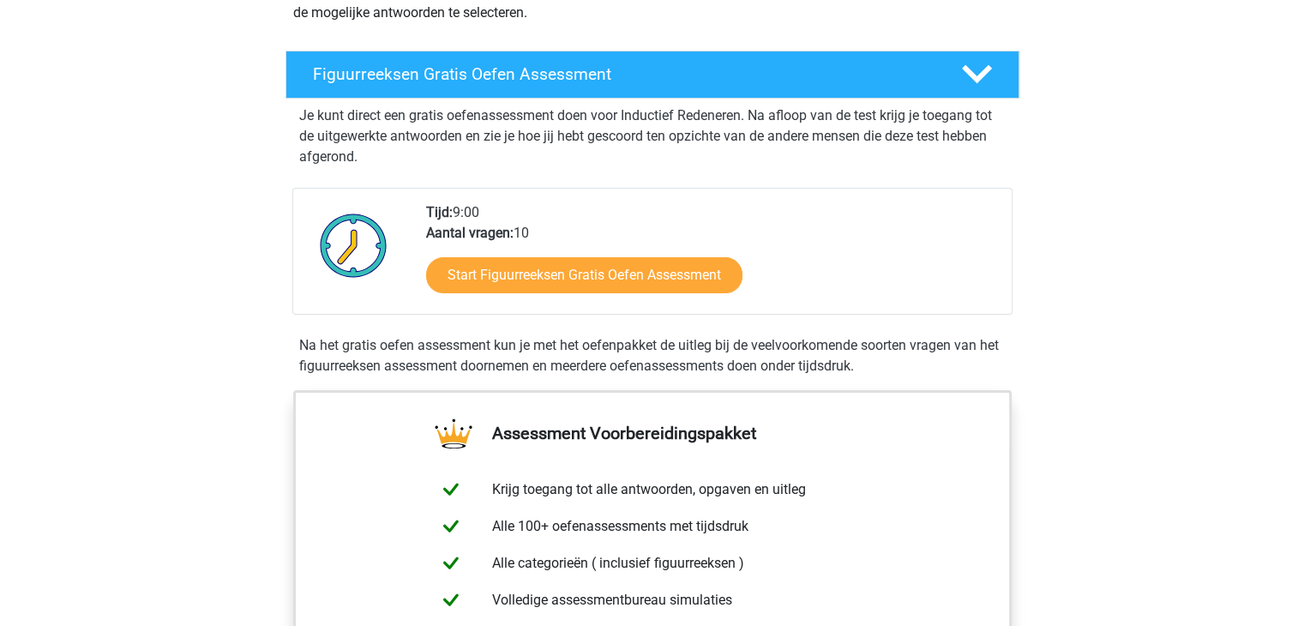
scroll to position [257, 0]
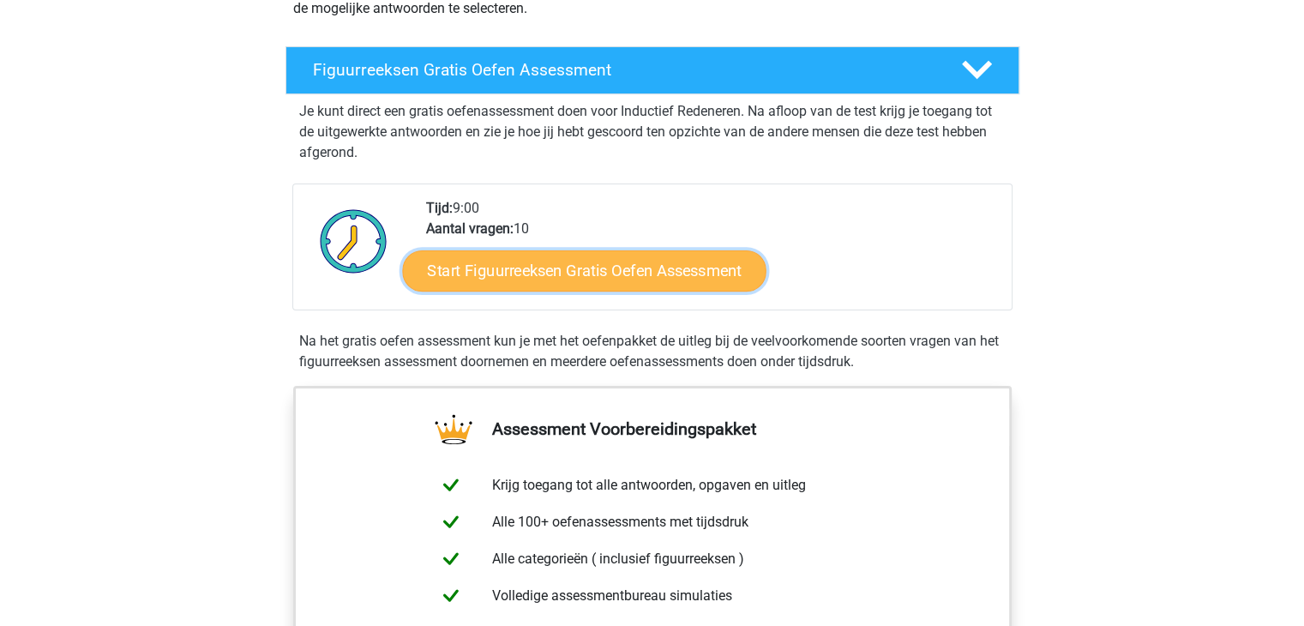
click at [522, 284] on link "Start Figuurreeksen Gratis Oefen Assessment" at bounding box center [583, 269] width 363 height 41
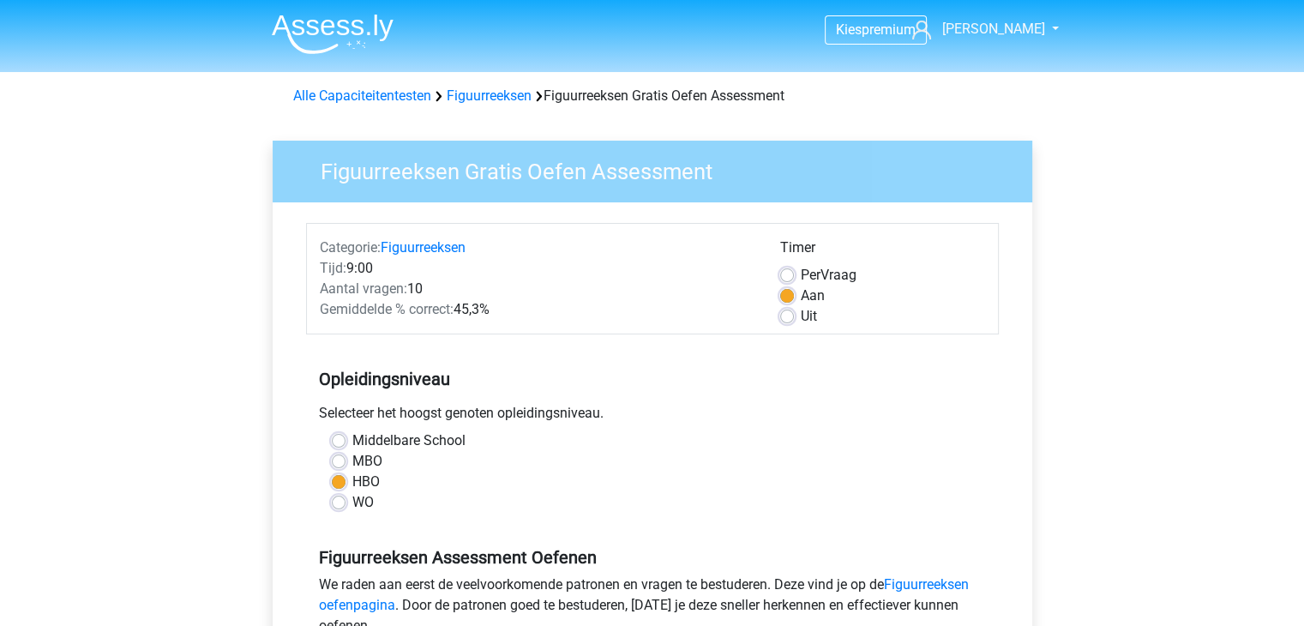
click at [359, 464] on label "MBO" at bounding box center [367, 461] width 30 height 21
click at [345, 464] on input "MBO" at bounding box center [339, 459] width 14 height 17
radio input "true"
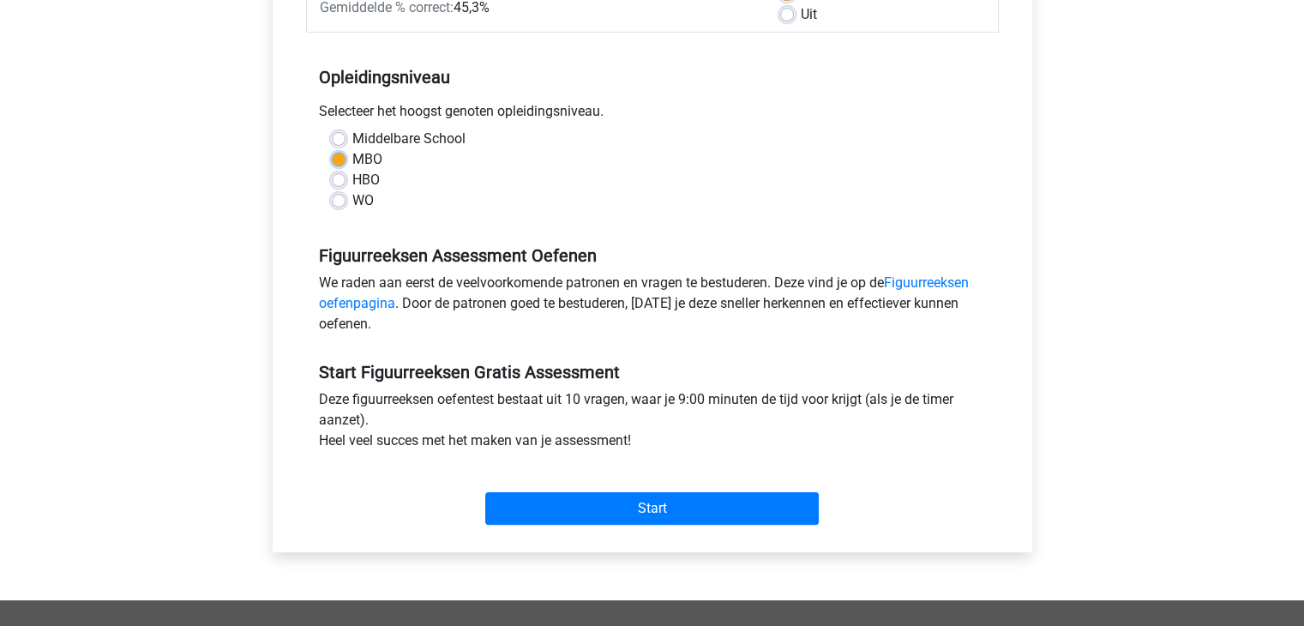
scroll to position [343, 0]
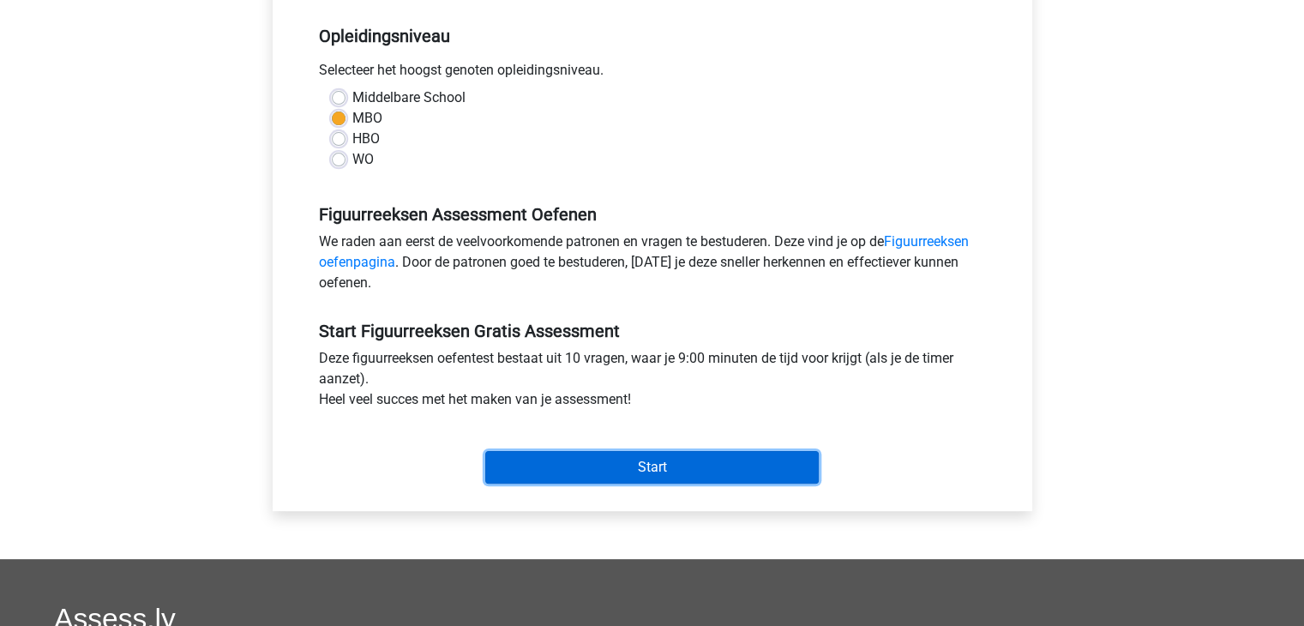
click at [577, 474] on input "Start" at bounding box center [651, 467] width 333 height 33
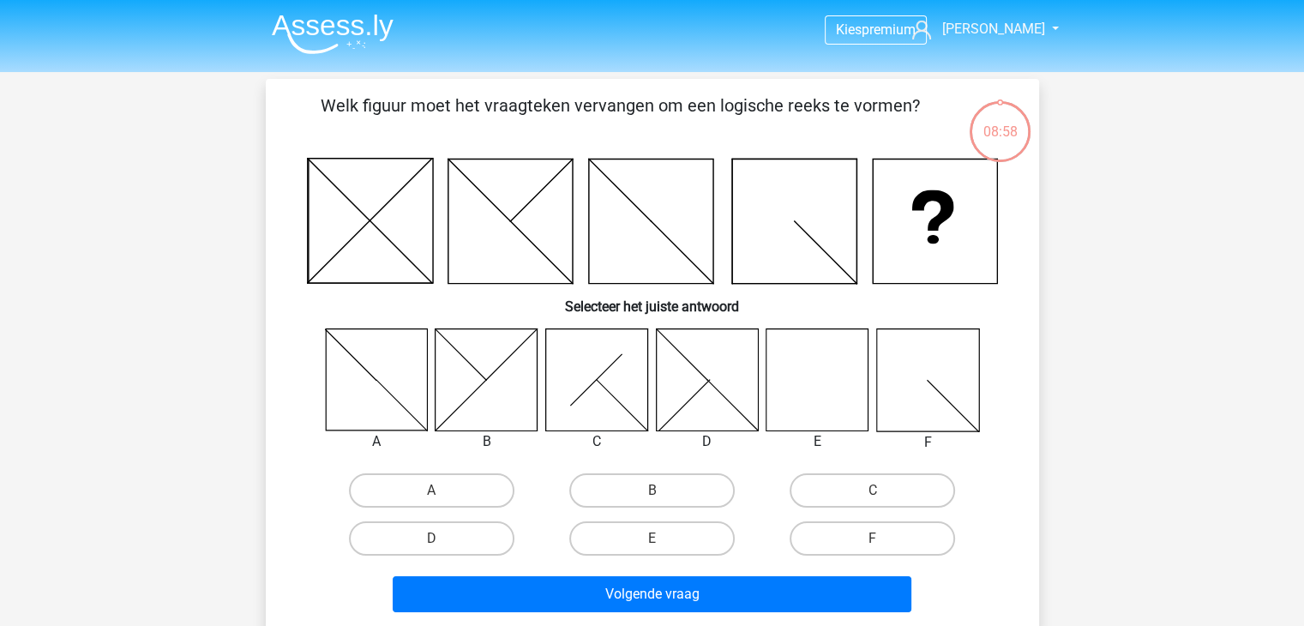
scroll to position [86, 0]
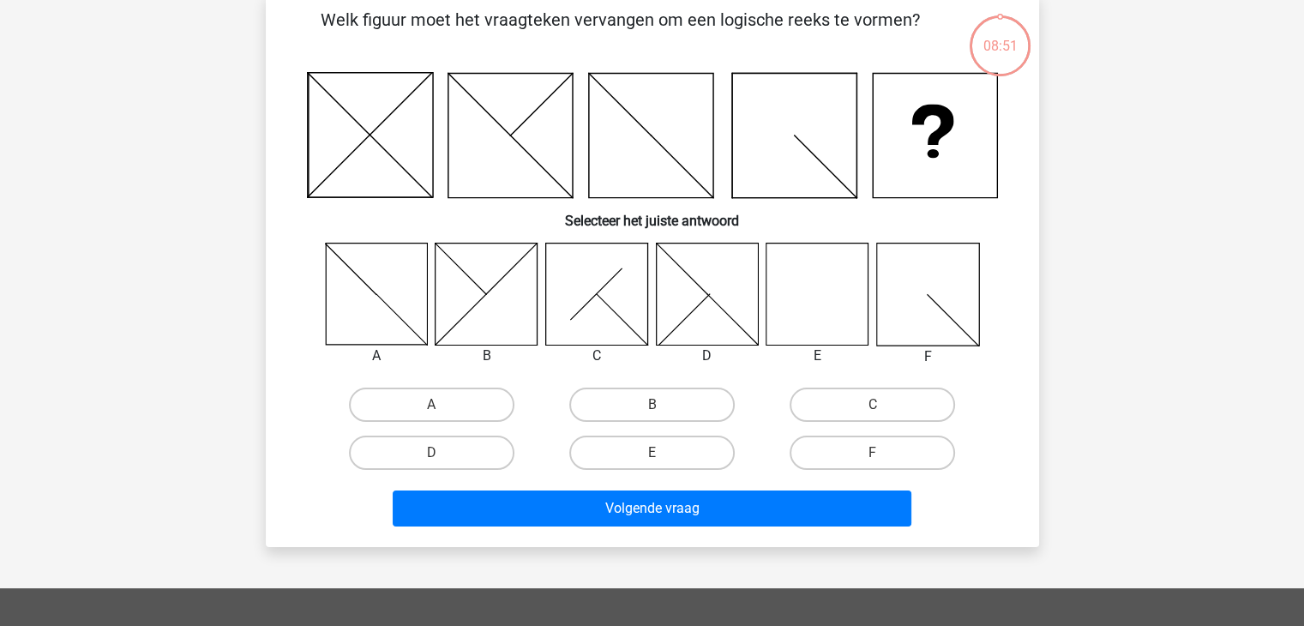
click at [795, 267] on icon at bounding box center [817, 294] width 102 height 102
click at [633, 453] on label "E" at bounding box center [651, 452] width 165 height 34
click at [651, 453] on input "E" at bounding box center [656, 458] width 11 height 11
radio input "true"
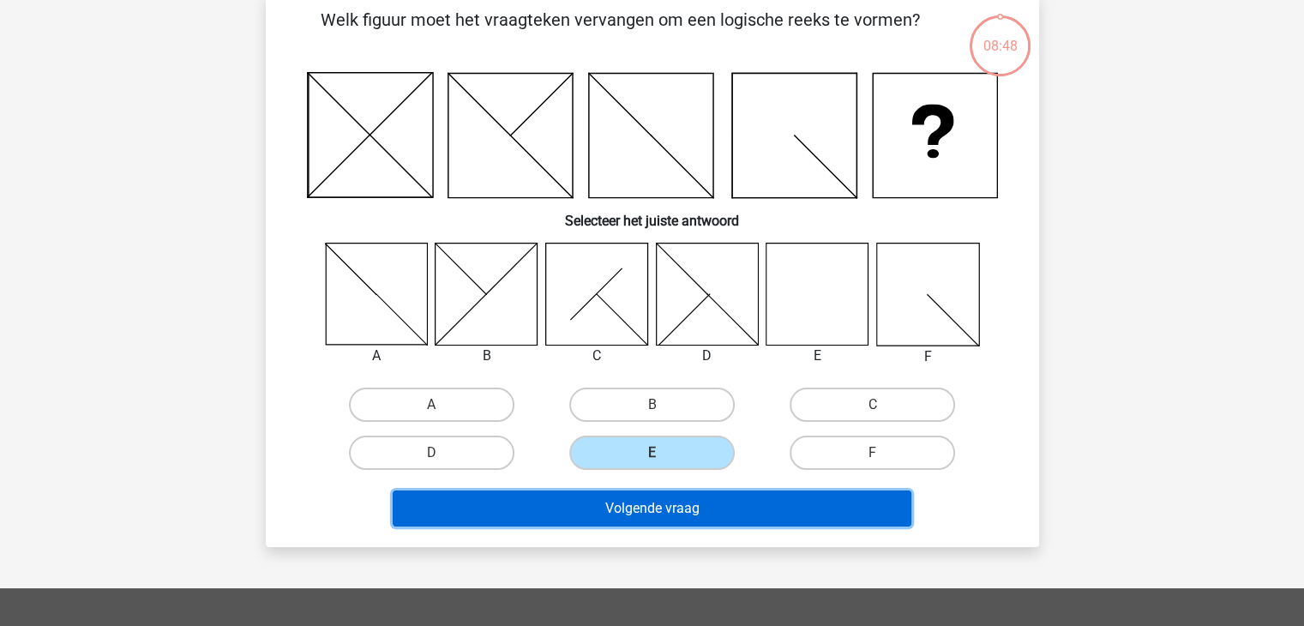
click at [635, 501] on button "Volgende vraag" at bounding box center [652, 508] width 519 height 36
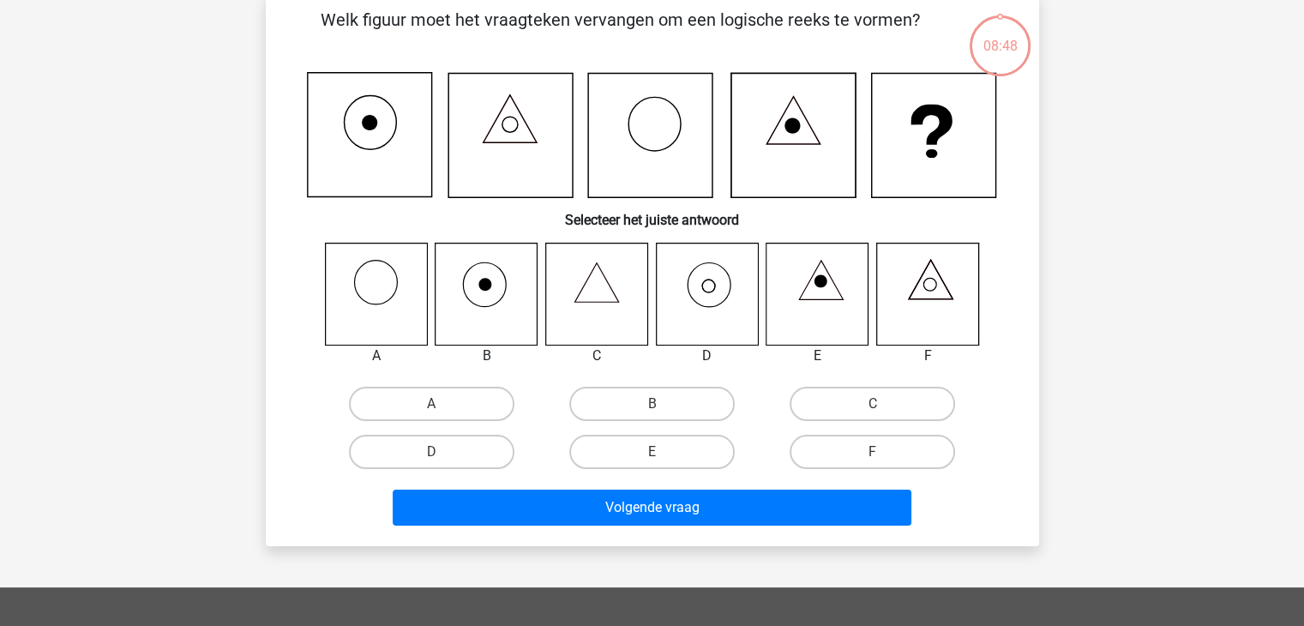
scroll to position [79, 0]
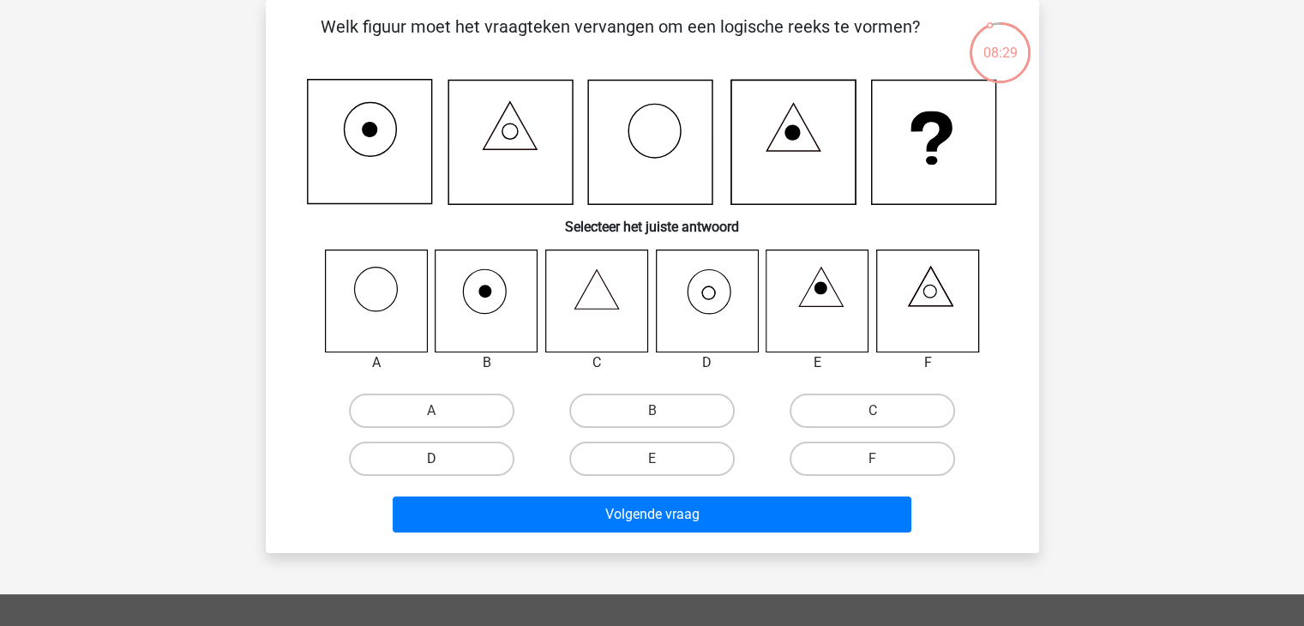
click at [449, 464] on label "D" at bounding box center [431, 458] width 165 height 34
click at [442, 464] on input "D" at bounding box center [436, 464] width 11 height 11
radio input "true"
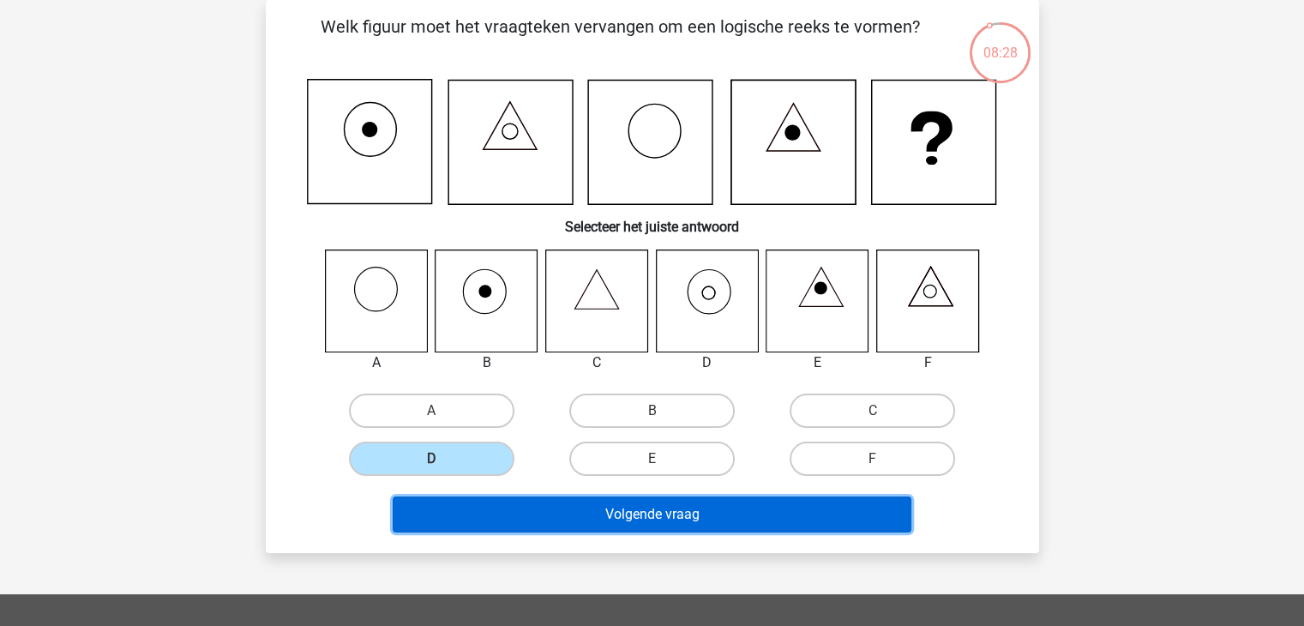
click at [617, 511] on button "Volgende vraag" at bounding box center [652, 514] width 519 height 36
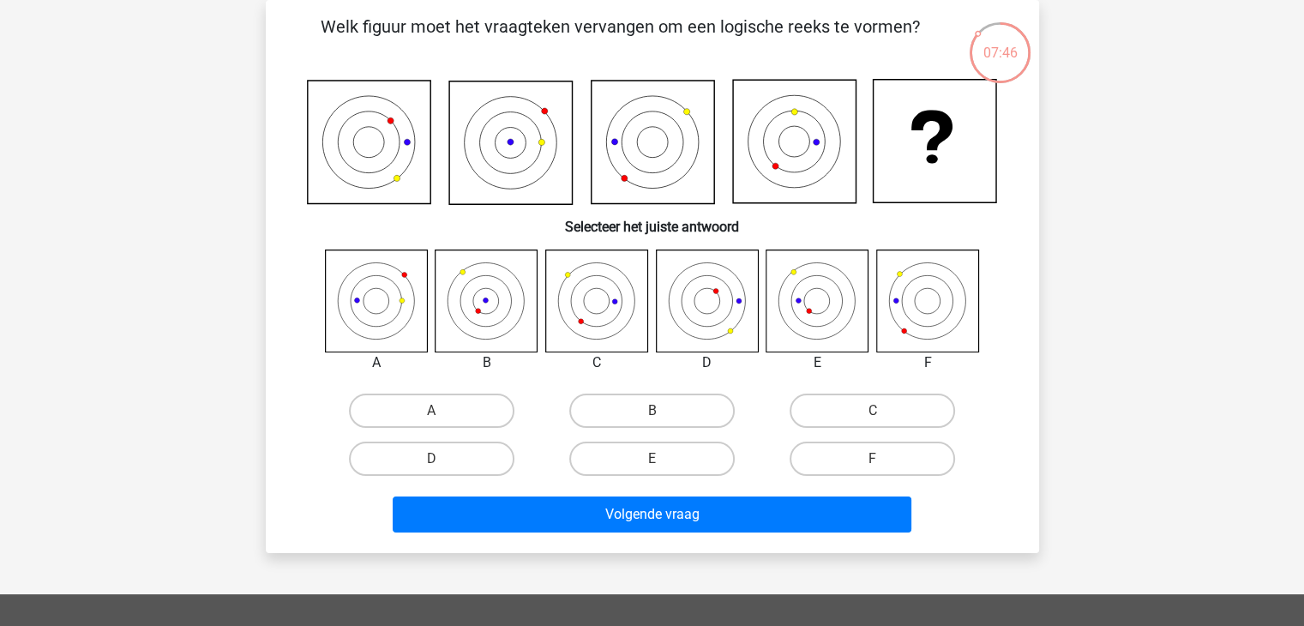
click at [471, 315] on icon at bounding box center [486, 300] width 102 height 102
click at [625, 408] on label "B" at bounding box center [651, 410] width 165 height 34
click at [651, 411] on input "B" at bounding box center [656, 416] width 11 height 11
radio input "true"
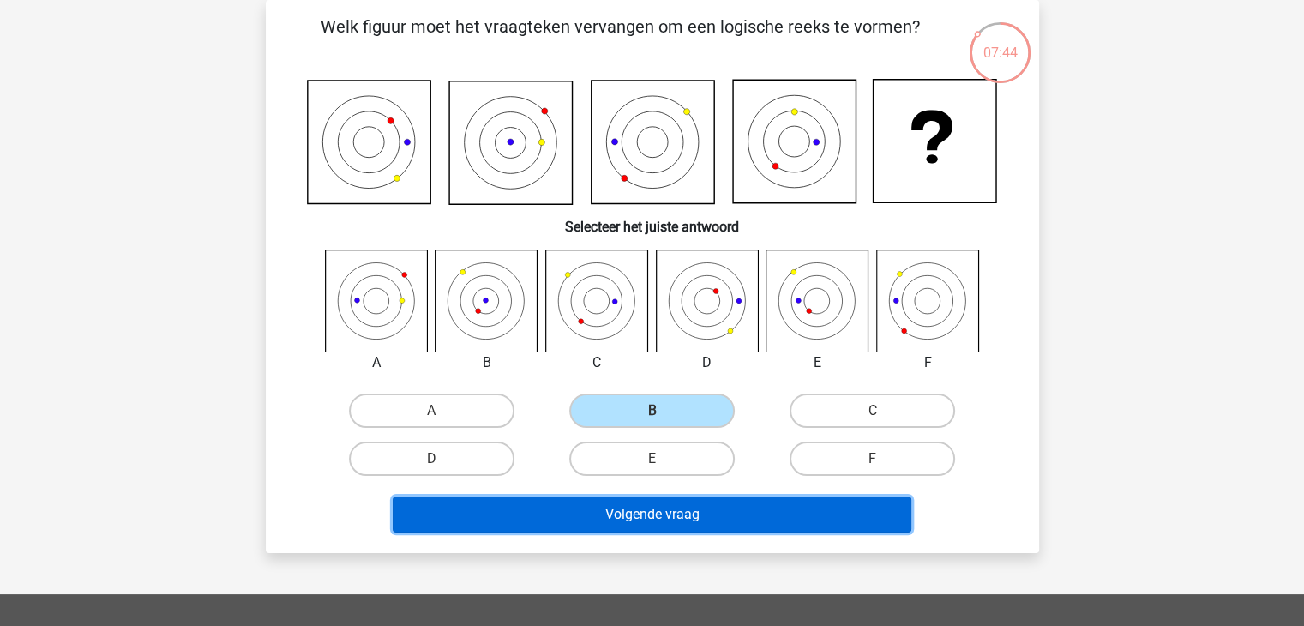
click at [665, 512] on button "Volgende vraag" at bounding box center [652, 514] width 519 height 36
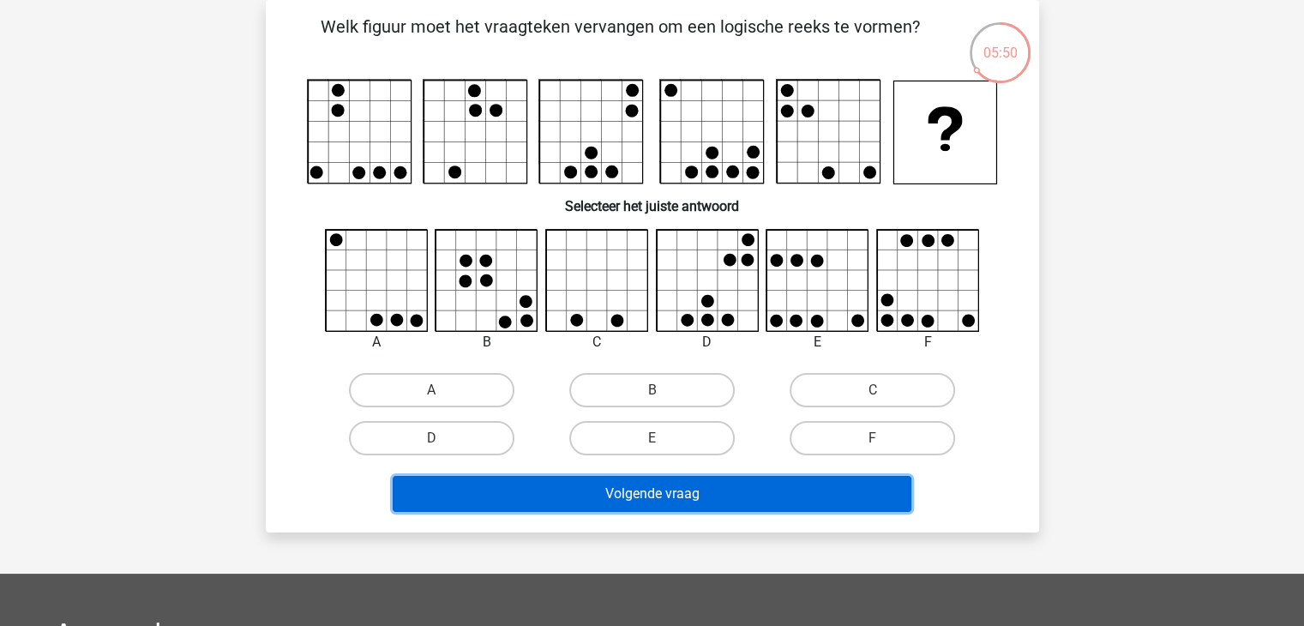
click at [645, 502] on button "Volgende vraag" at bounding box center [652, 494] width 519 height 36
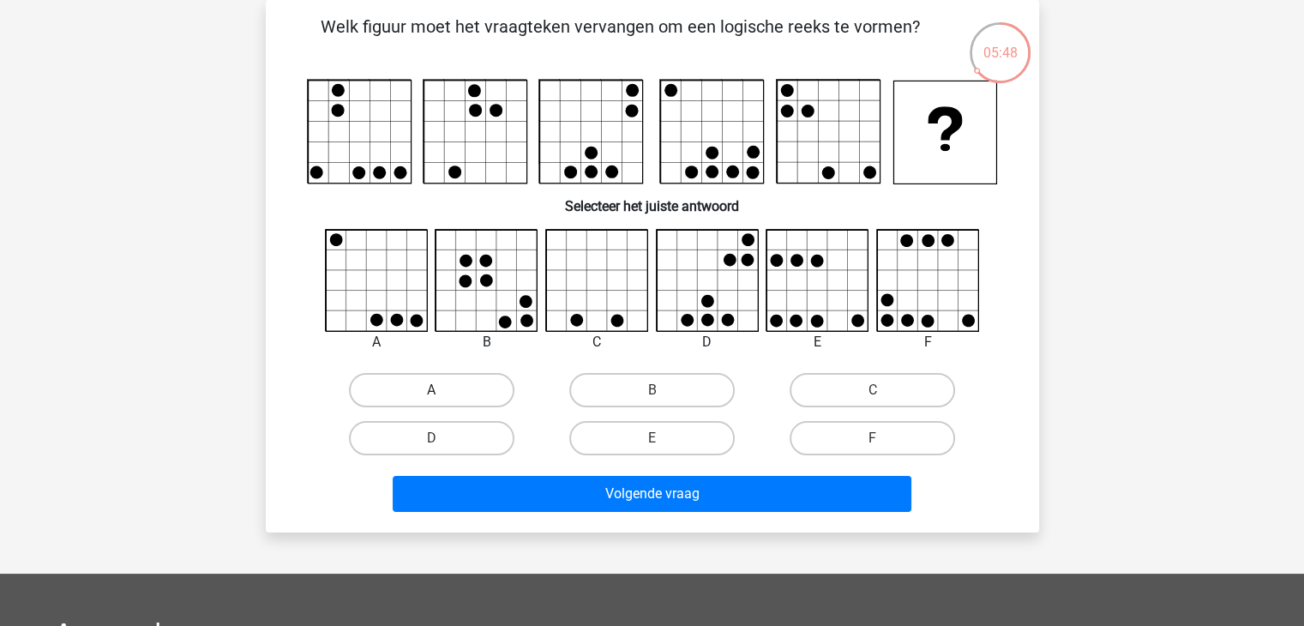
click at [465, 393] on label "A" at bounding box center [431, 390] width 165 height 34
click at [442, 393] on input "A" at bounding box center [436, 395] width 11 height 11
radio input "true"
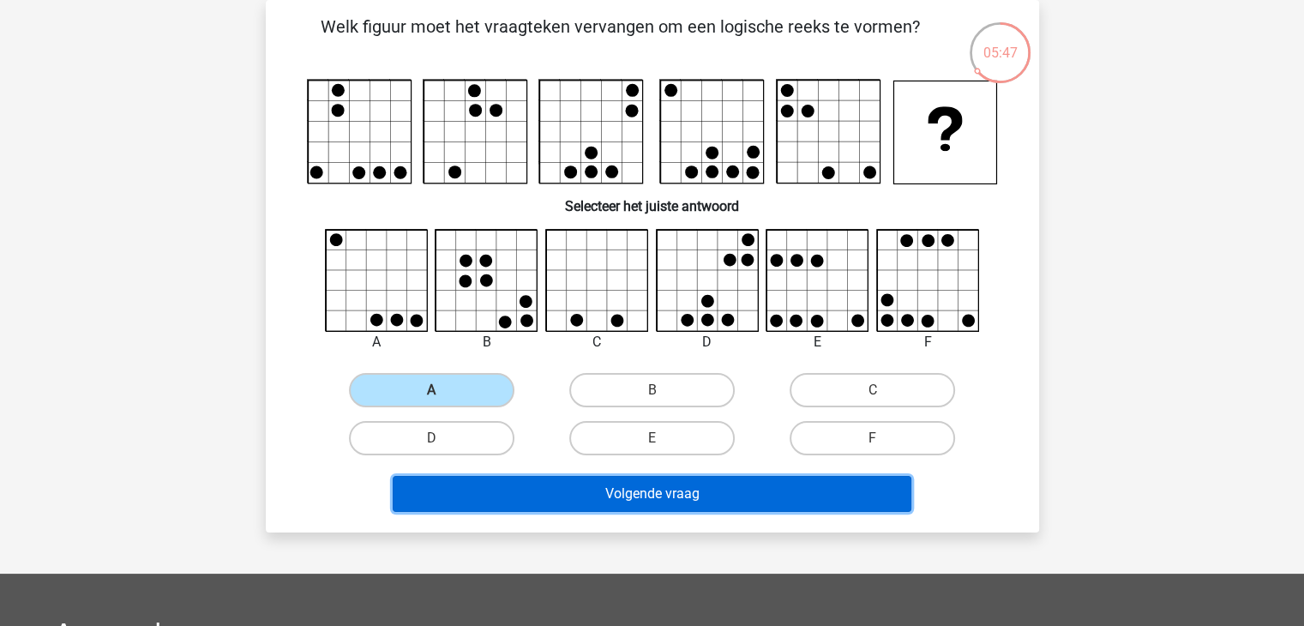
click at [595, 483] on button "Volgende vraag" at bounding box center [652, 494] width 519 height 36
click at [591, 495] on button "Volgende vraag" at bounding box center [652, 494] width 519 height 36
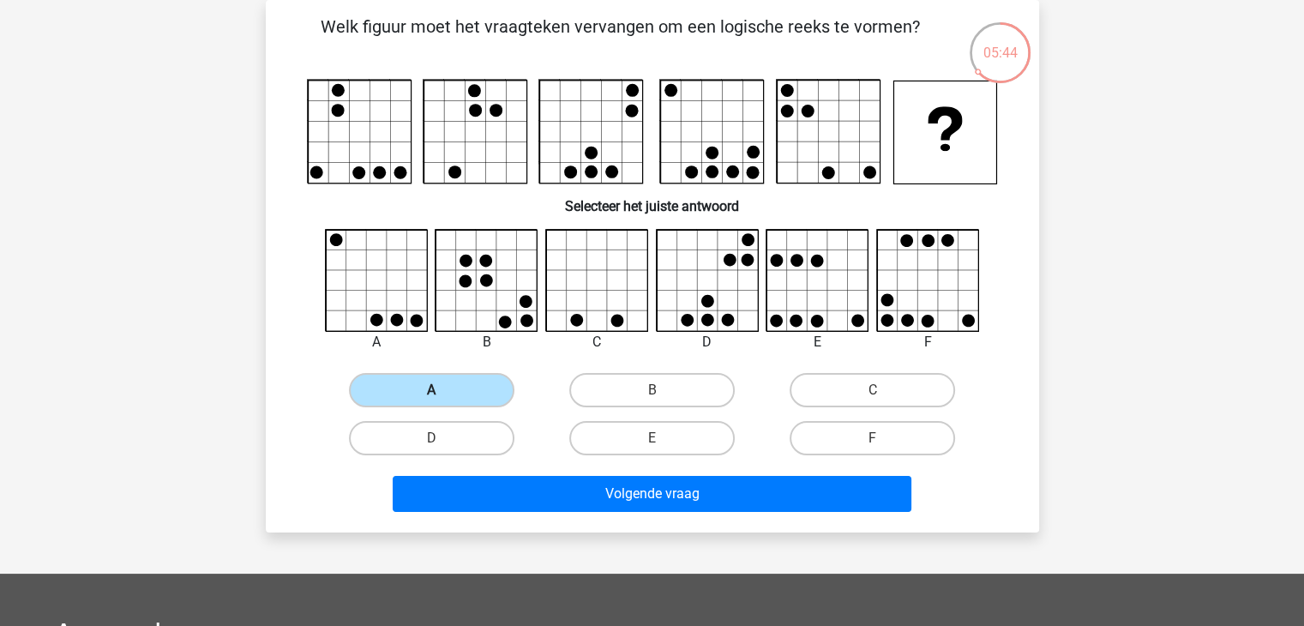
click at [448, 380] on label "A" at bounding box center [431, 390] width 165 height 34
click at [442, 390] on input "A" at bounding box center [436, 395] width 11 height 11
click at [447, 380] on label "A" at bounding box center [431, 390] width 165 height 34
click at [442, 390] on input "A" at bounding box center [436, 395] width 11 height 11
click at [447, 380] on label "A" at bounding box center [431, 390] width 165 height 34
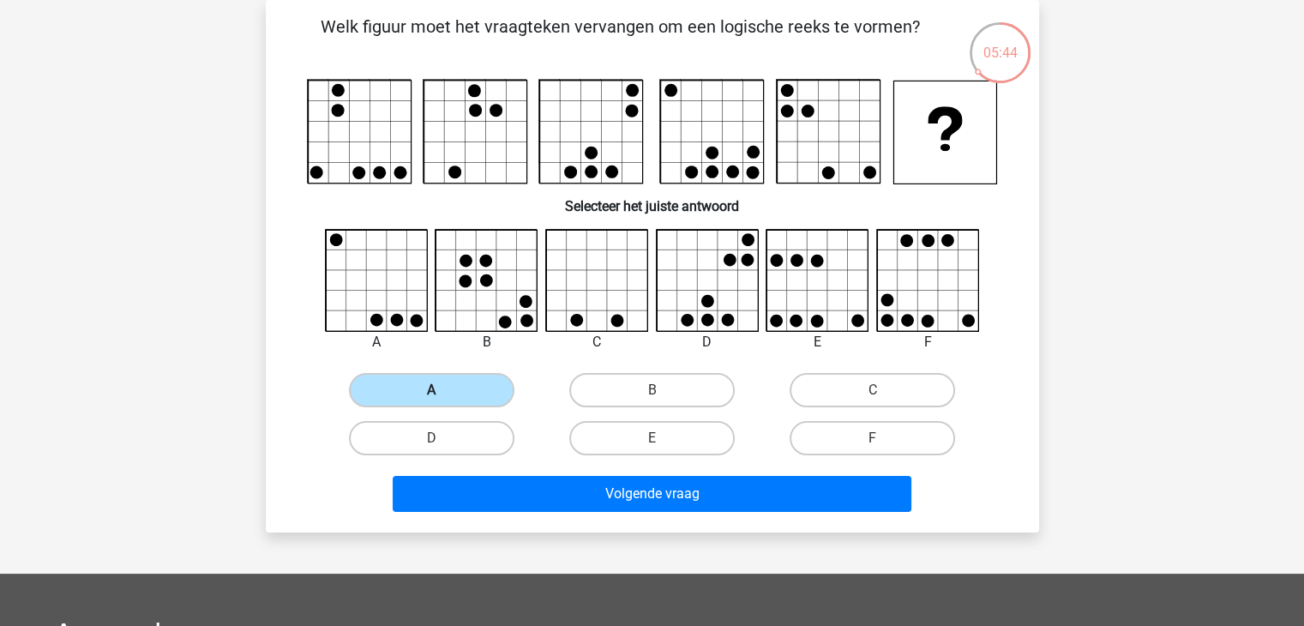
click at [442, 390] on input "A" at bounding box center [436, 395] width 11 height 11
click at [447, 382] on label "A" at bounding box center [431, 390] width 165 height 34
click at [442, 390] on input "A" at bounding box center [436, 395] width 11 height 11
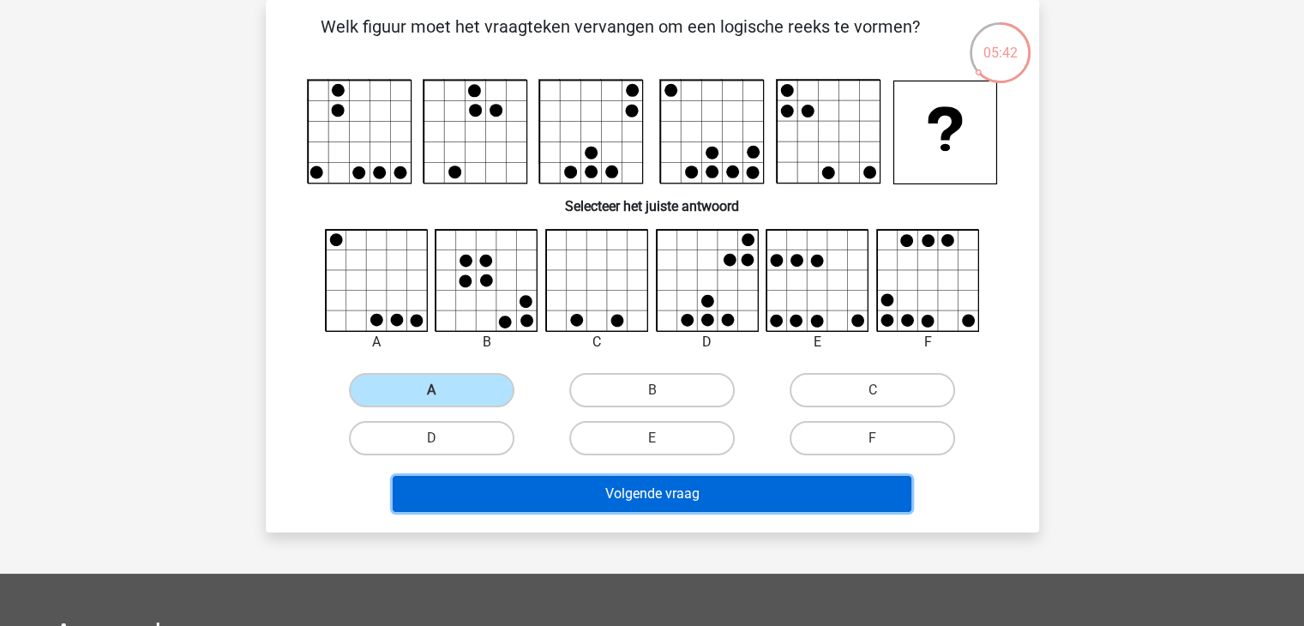
click at [561, 489] on button "Volgende vraag" at bounding box center [652, 494] width 519 height 36
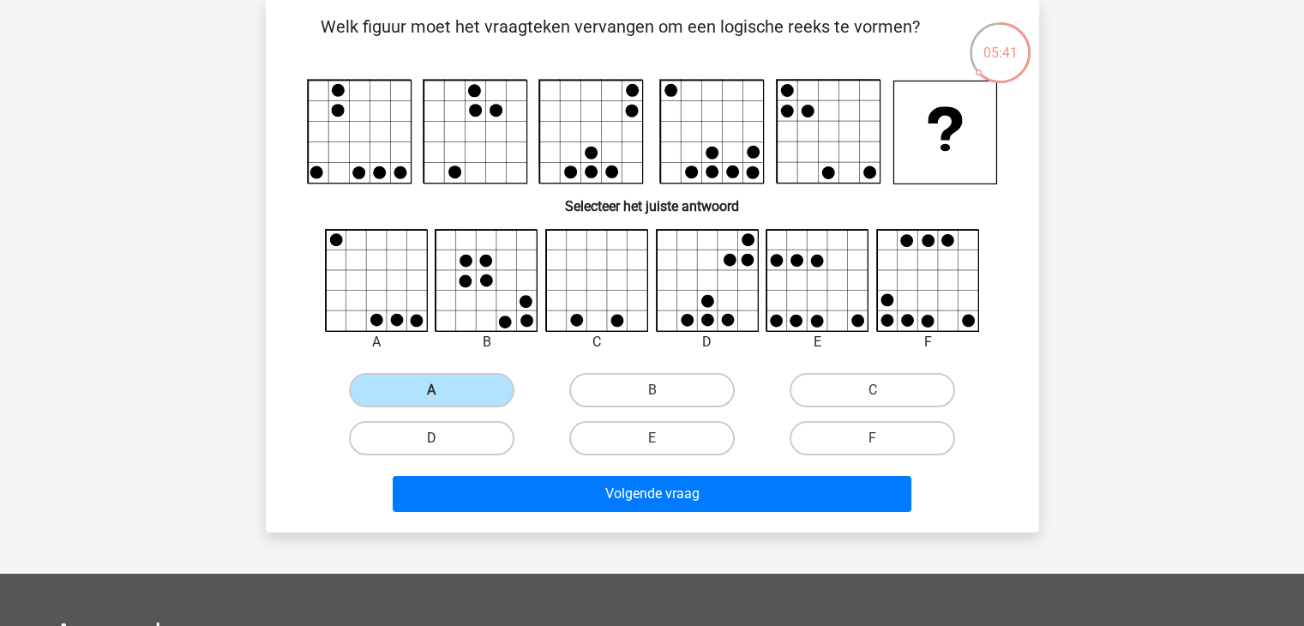
click at [467, 447] on label "D" at bounding box center [431, 438] width 165 height 34
click at [442, 447] on input "D" at bounding box center [436, 443] width 11 height 11
radio input "true"
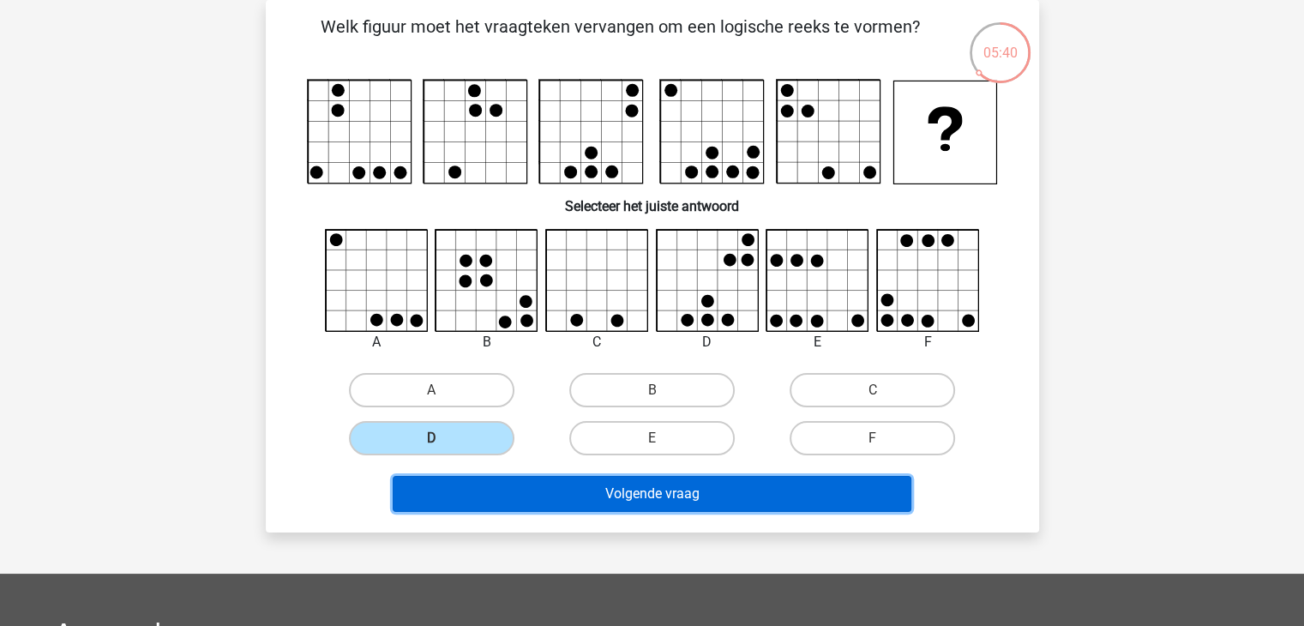
click at [537, 495] on button "Volgende vraag" at bounding box center [652, 494] width 519 height 36
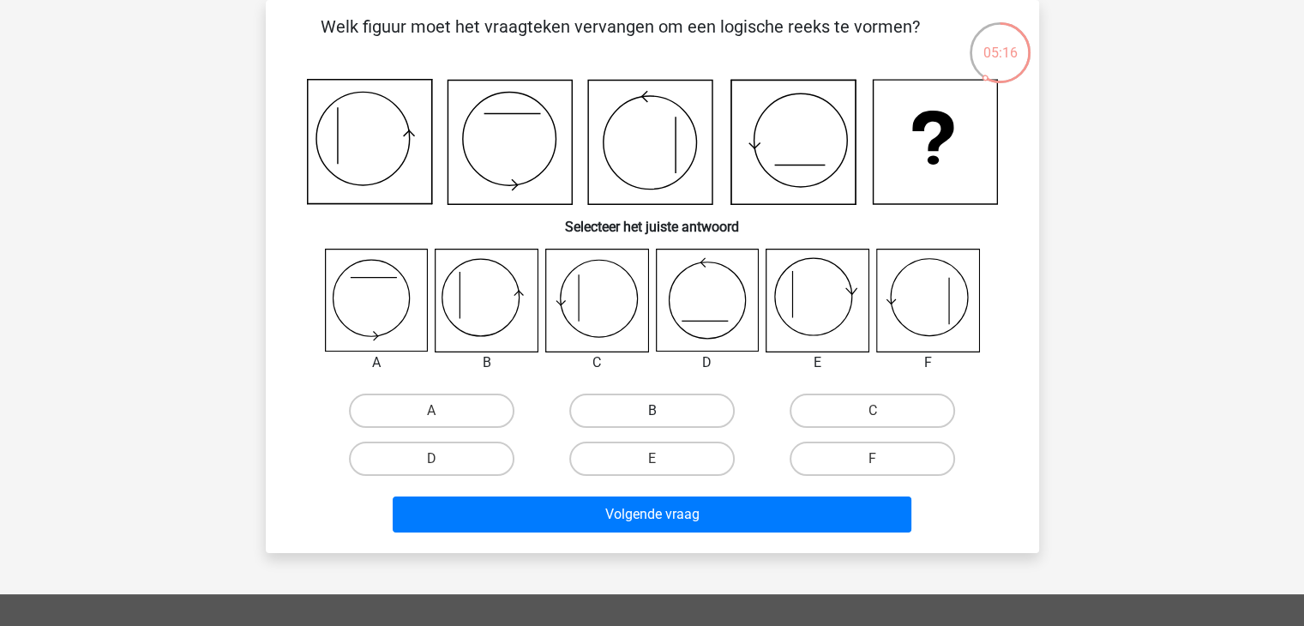
click at [617, 410] on label "B" at bounding box center [651, 410] width 165 height 34
click at [651, 411] on input "B" at bounding box center [656, 416] width 11 height 11
radio input "true"
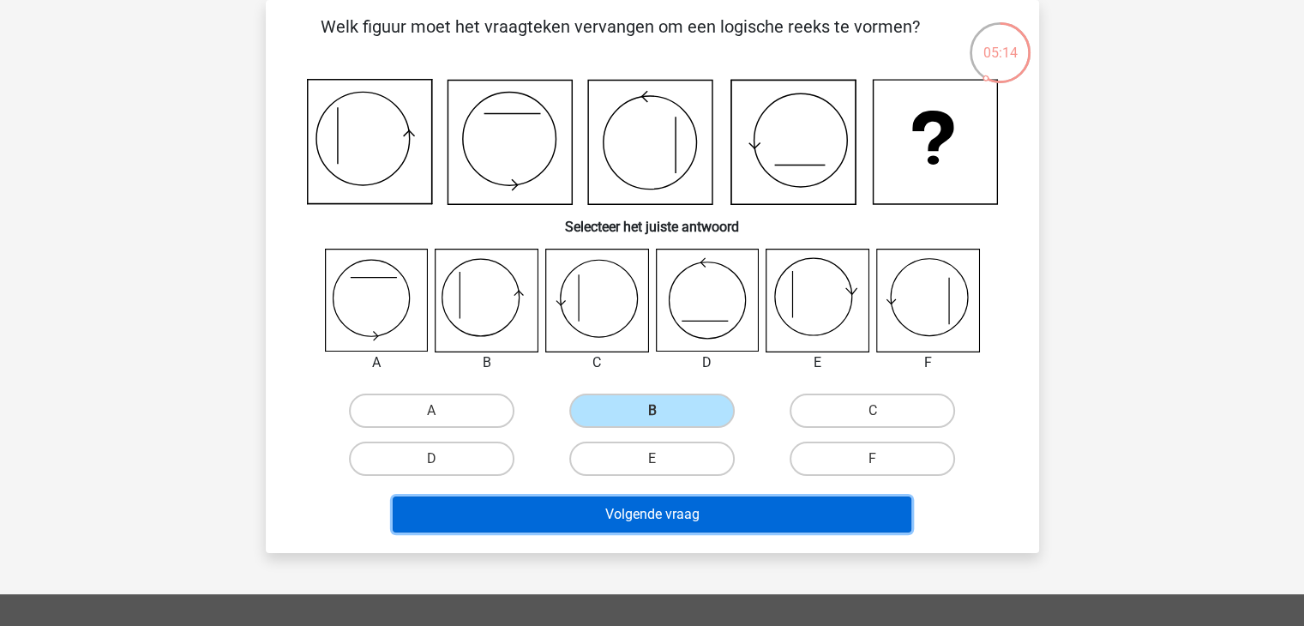
click at [663, 510] on button "Volgende vraag" at bounding box center [652, 514] width 519 height 36
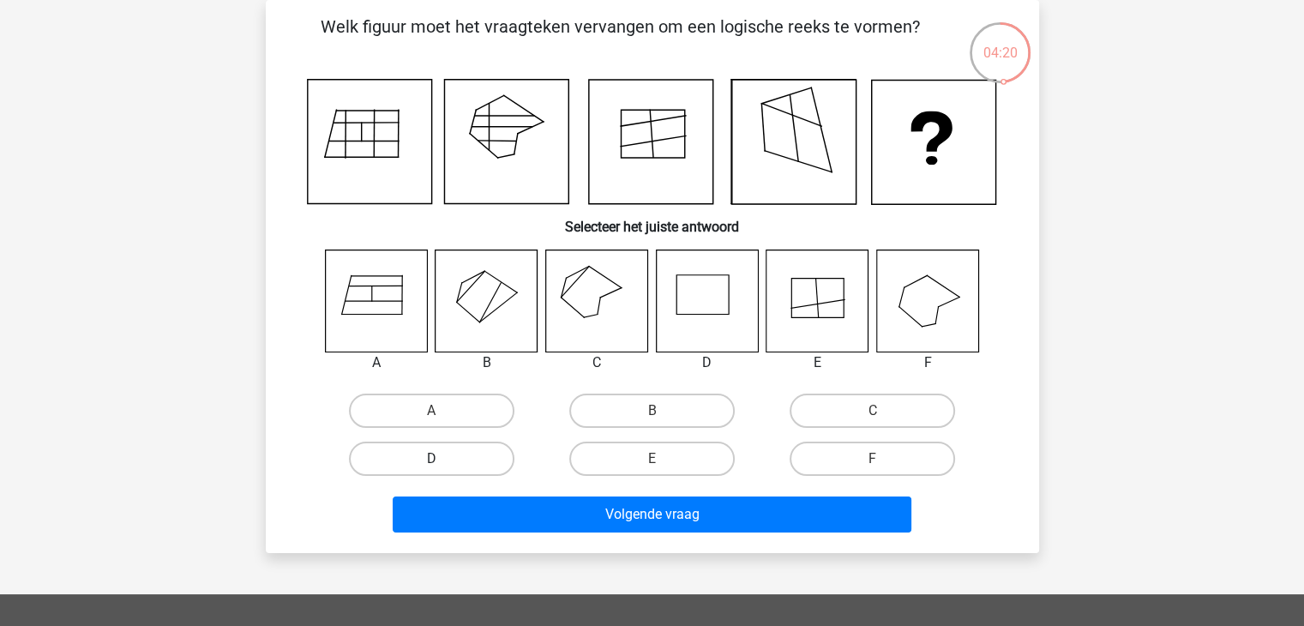
drag, startPoint x: 476, startPoint y: 456, endPoint x: 489, endPoint y: 457, distance: 12.9
click at [477, 456] on label "D" at bounding box center [431, 458] width 165 height 34
click at [442, 459] on input "D" at bounding box center [436, 464] width 11 height 11
radio input "true"
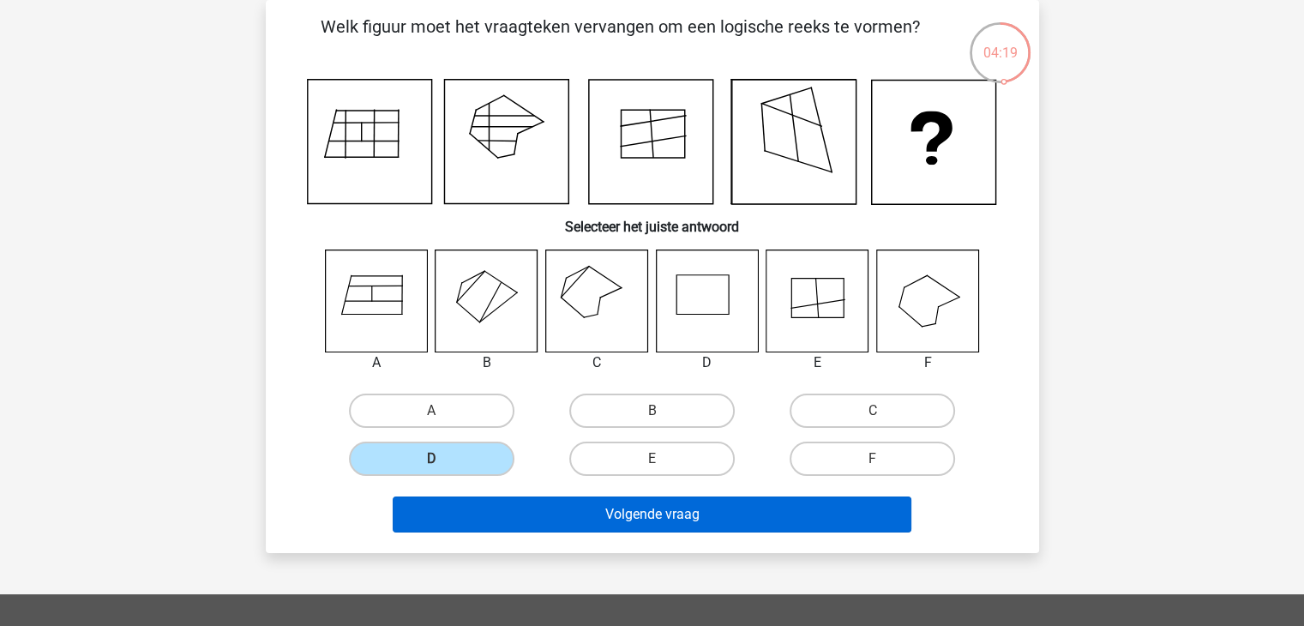
click at [635, 530] on div "Volgende vraag" at bounding box center [652, 517] width 662 height 43
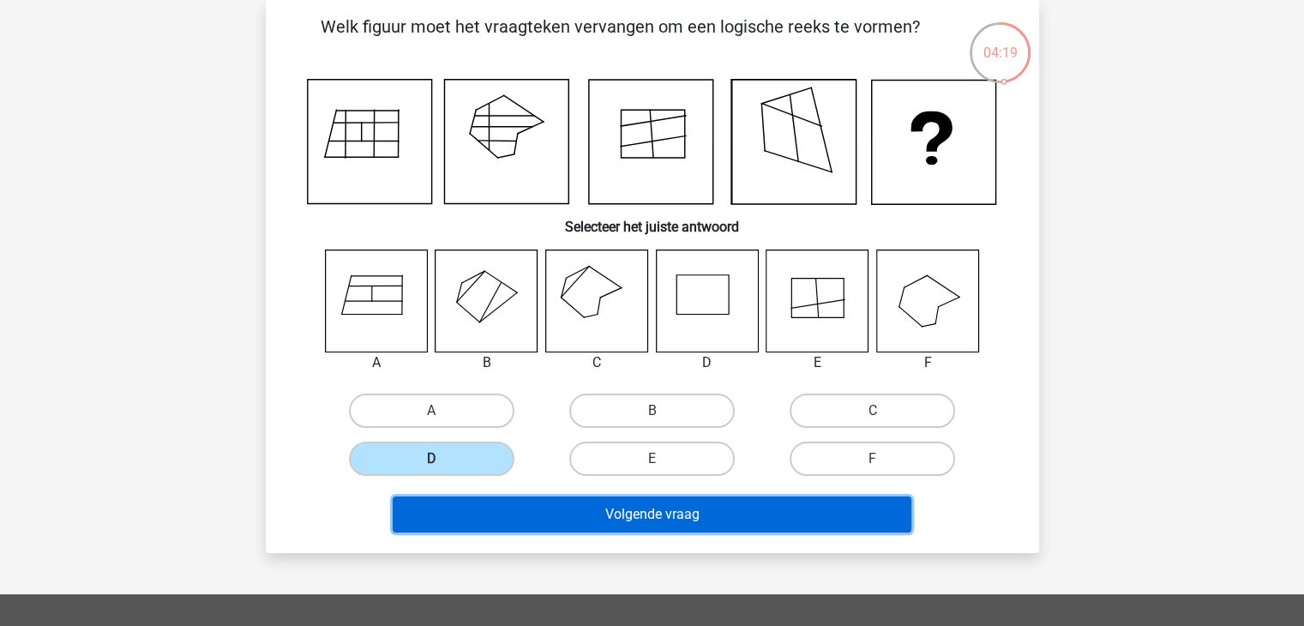
click at [633, 522] on button "Volgende vraag" at bounding box center [652, 514] width 519 height 36
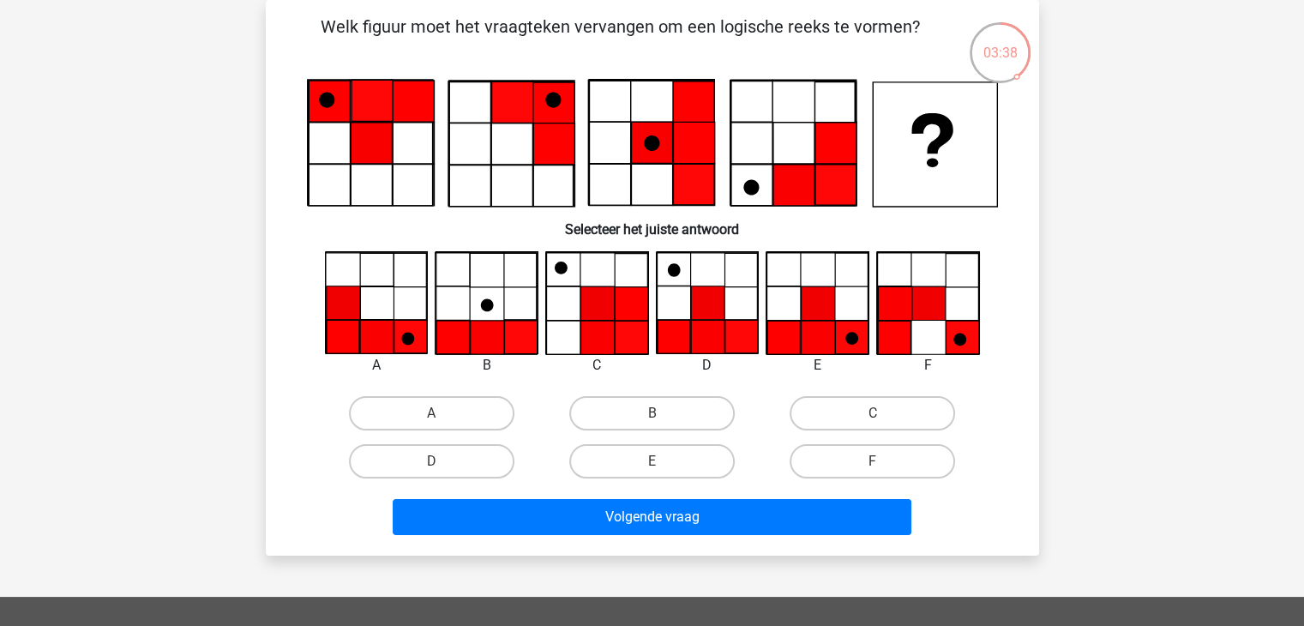
click at [652, 462] on input "E" at bounding box center [656, 466] width 11 height 11
radio input "true"
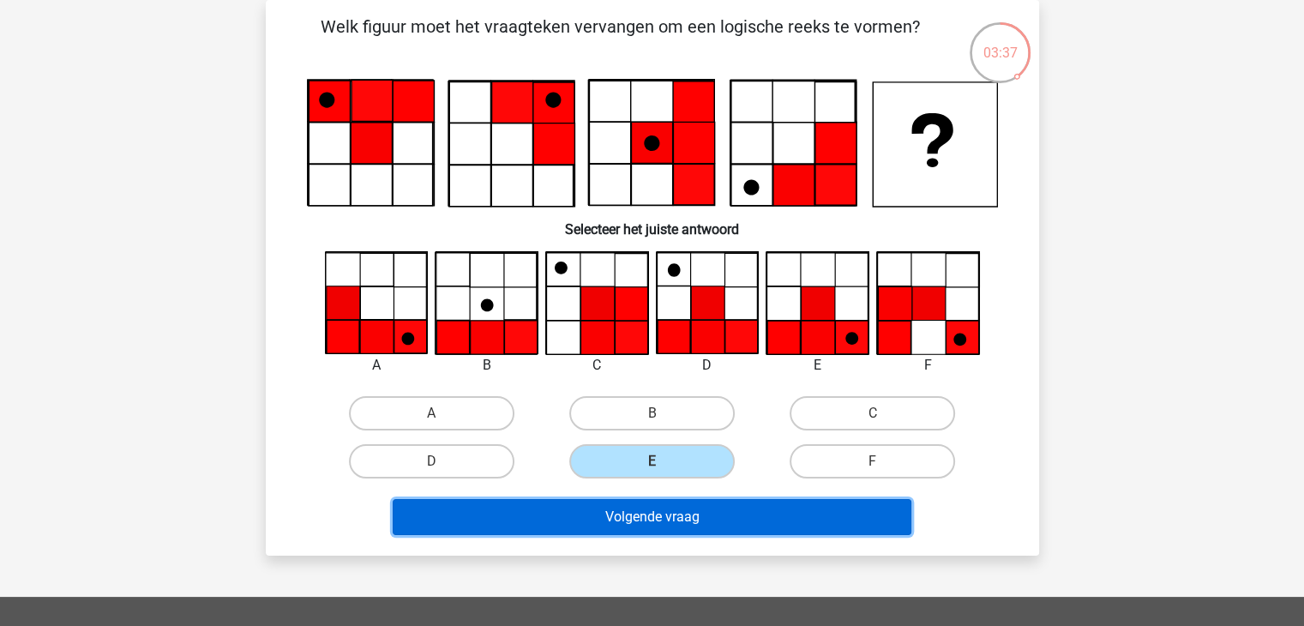
click at [653, 512] on button "Volgende vraag" at bounding box center [652, 517] width 519 height 36
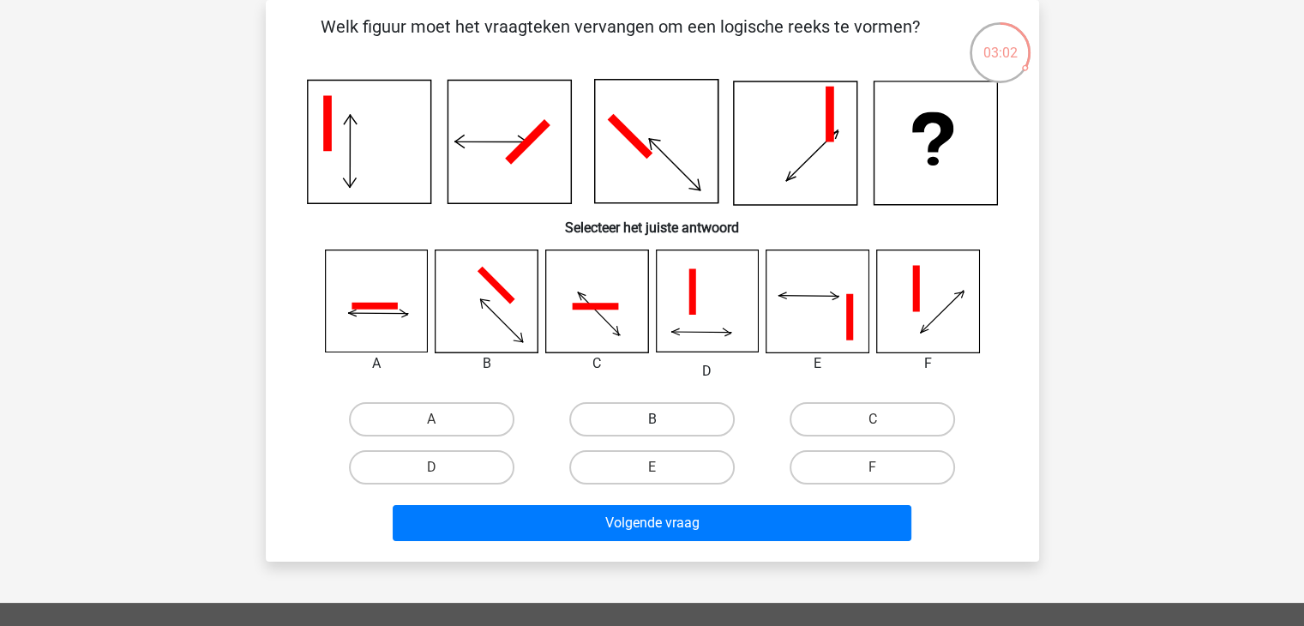
click at [641, 425] on label "B" at bounding box center [651, 419] width 165 height 34
click at [651, 425] on input "B" at bounding box center [656, 424] width 11 height 11
radio input "true"
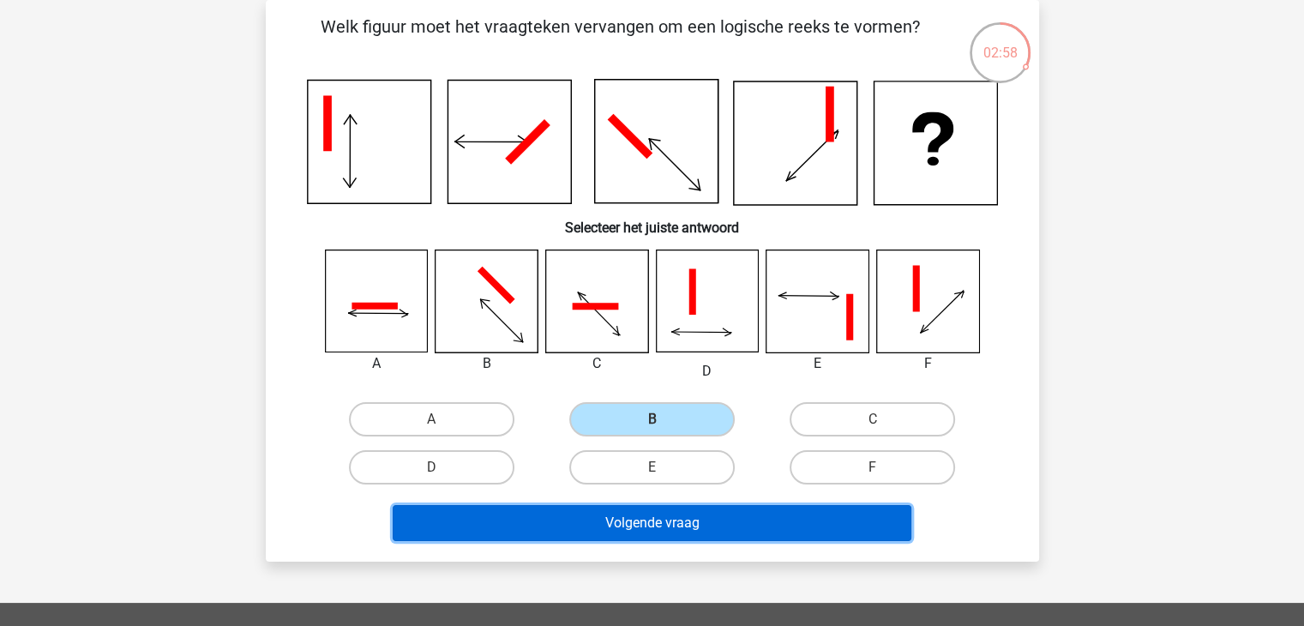
click at [633, 523] on button "Volgende vraag" at bounding box center [652, 523] width 519 height 36
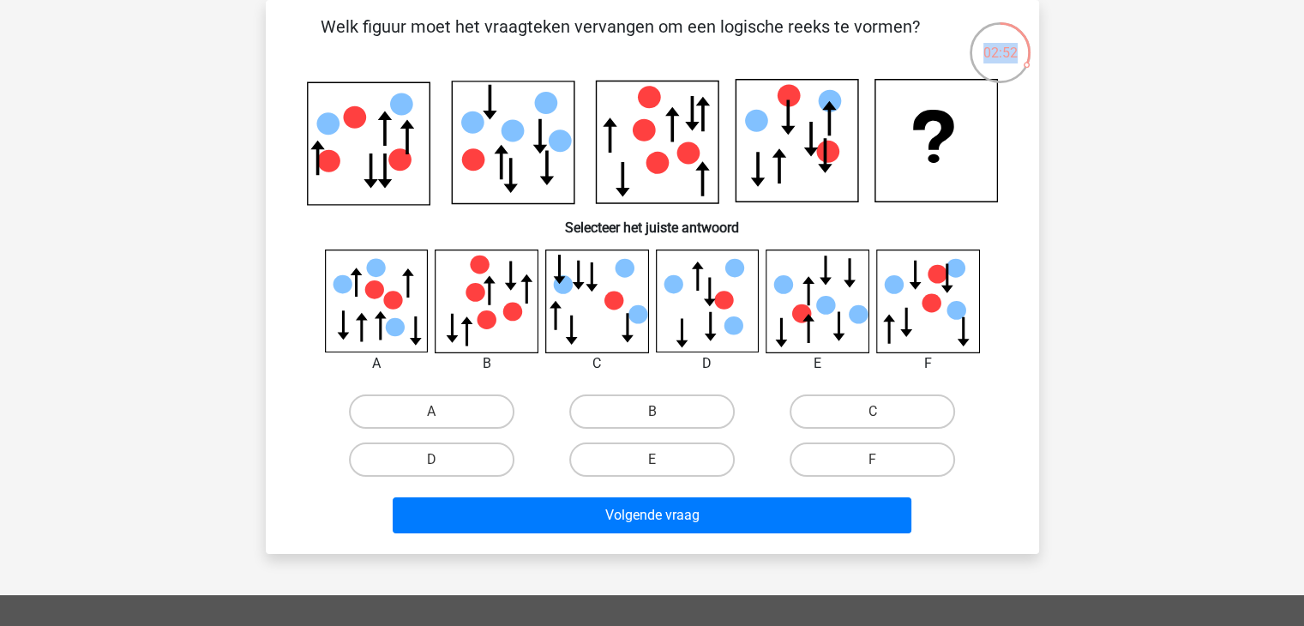
drag, startPoint x: 1024, startPoint y: 64, endPoint x: 967, endPoint y: 76, distance: 58.7
click at [1032, 7] on div "02:52" at bounding box center [1032, 7] width 0 height 0
click at [995, 61] on div "02:51" at bounding box center [1000, 42] width 64 height 43
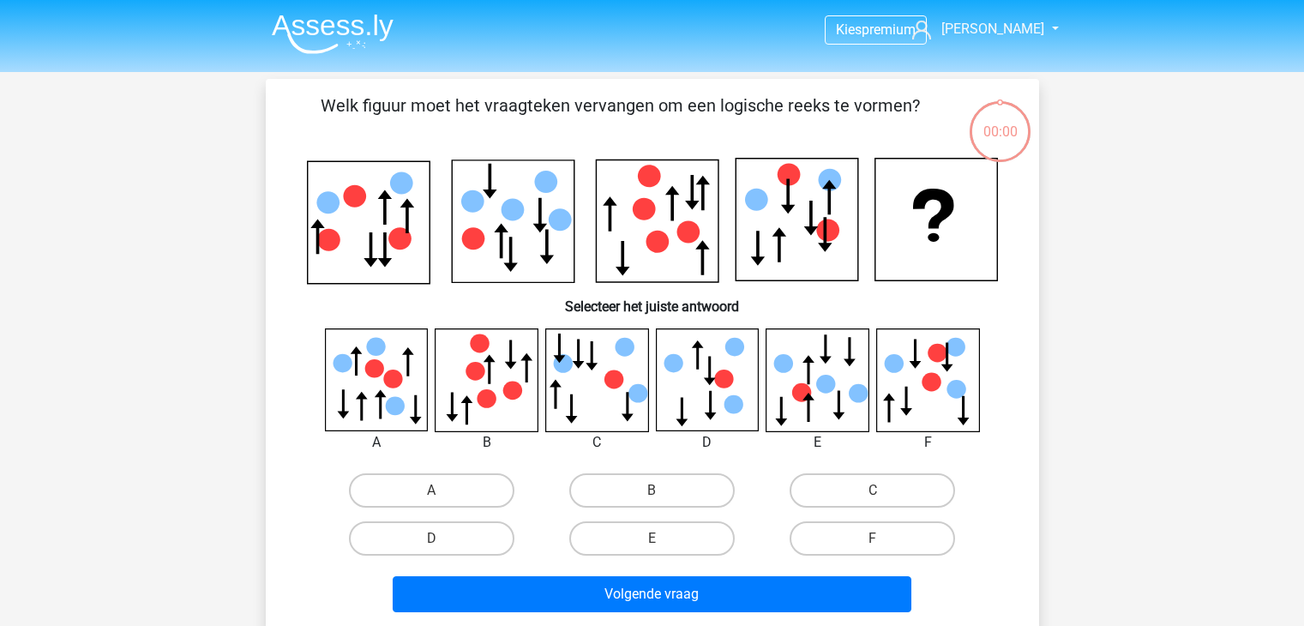
scroll to position [79, 0]
